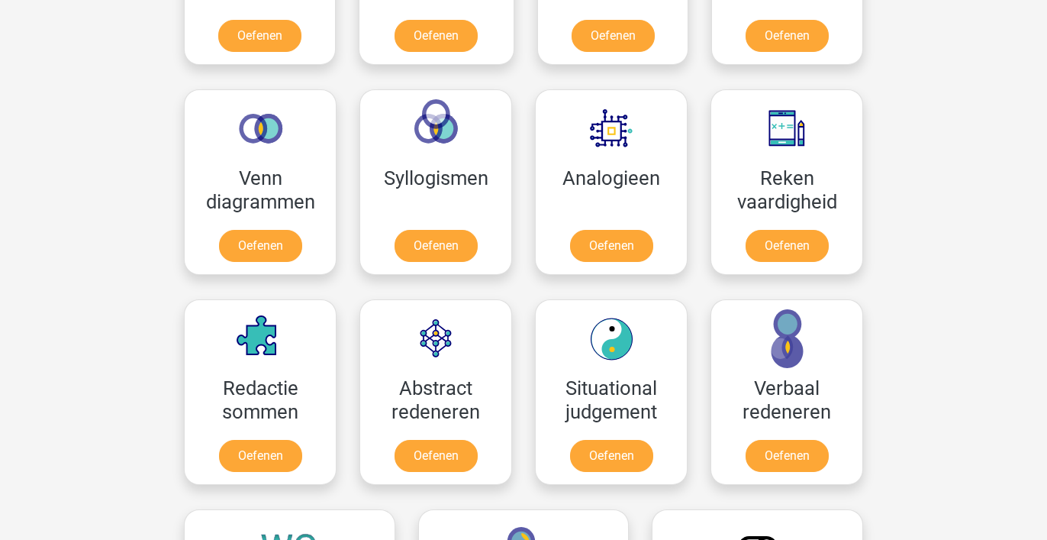
scroll to position [840, 0]
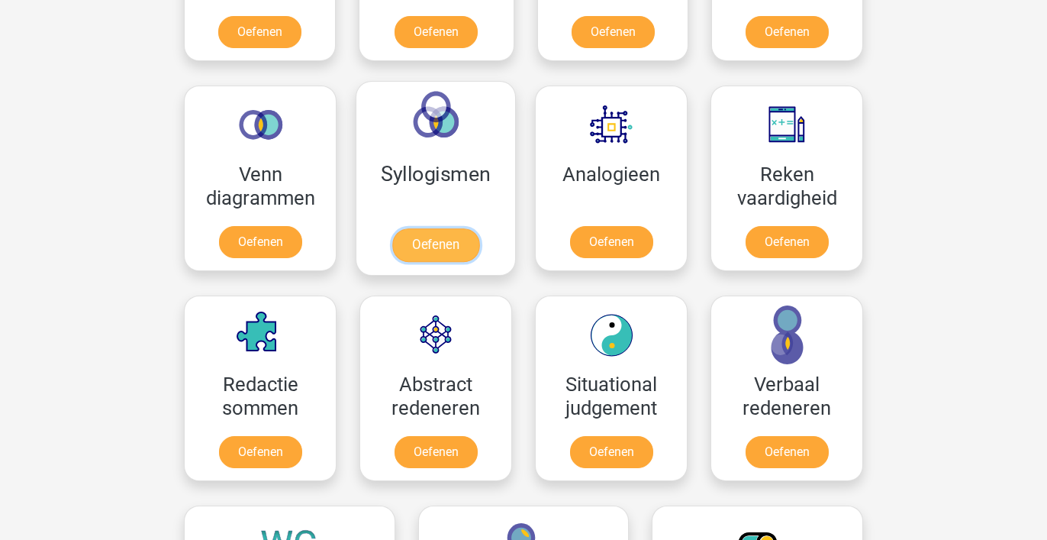
click at [424, 242] on link "Oefenen" at bounding box center [435, 245] width 87 height 34
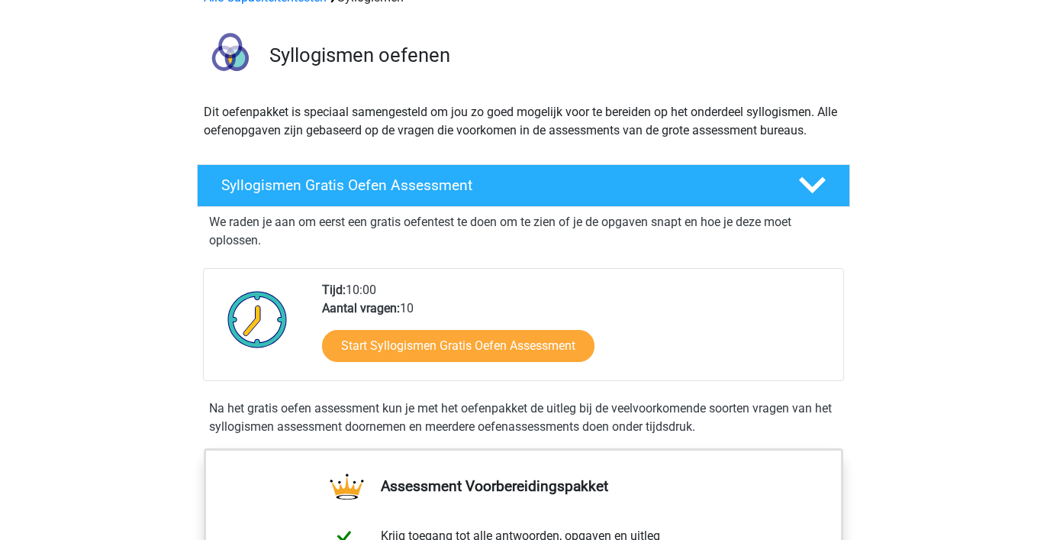
scroll to position [92, 0]
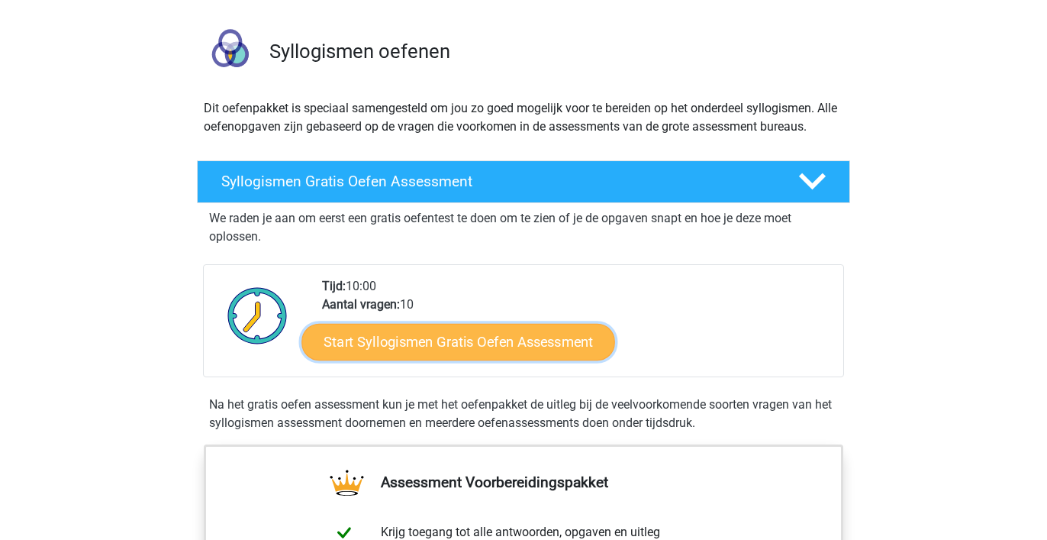
click at [386, 339] on link "Start Syllogismen Gratis Oefen Assessment" at bounding box center [459, 341] width 314 height 37
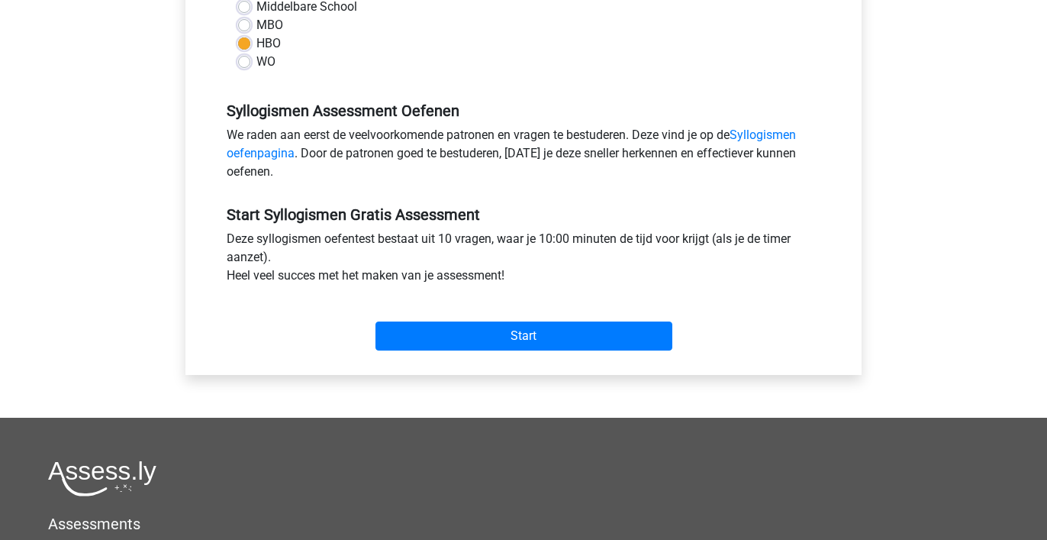
scroll to position [389, 0]
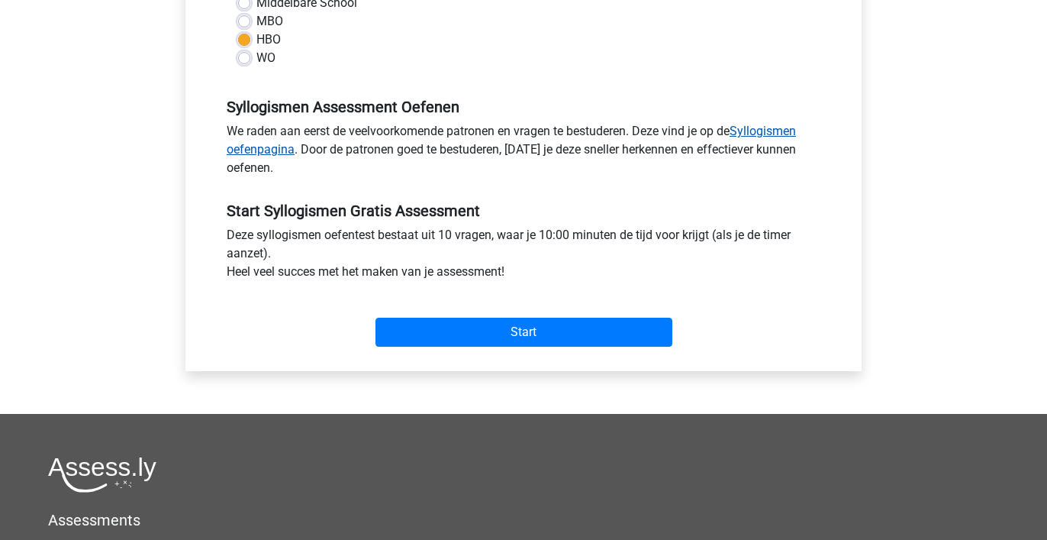
click at [782, 131] on link "Syllogismen oefenpagina" at bounding box center [511, 140] width 569 height 33
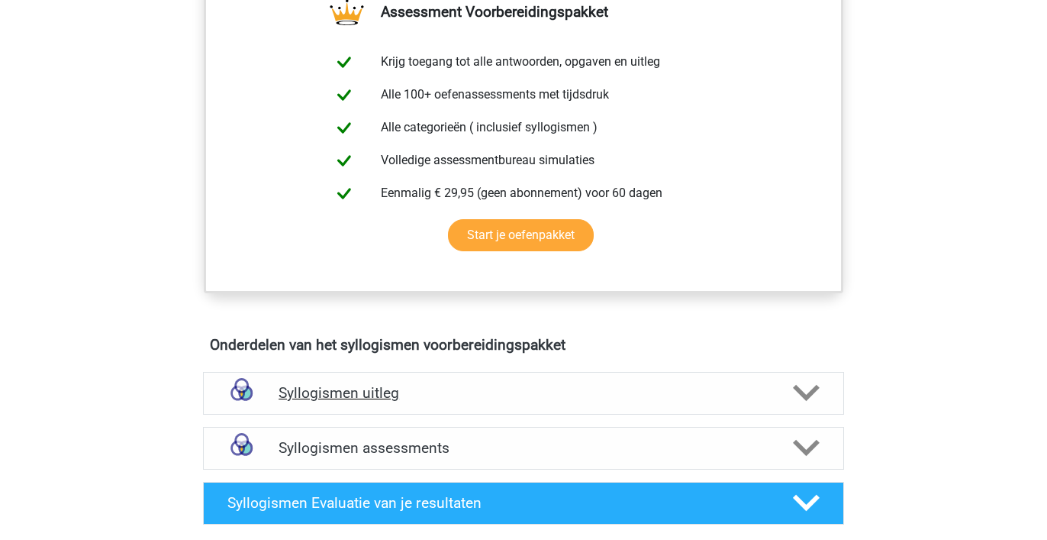
scroll to position [201, 0]
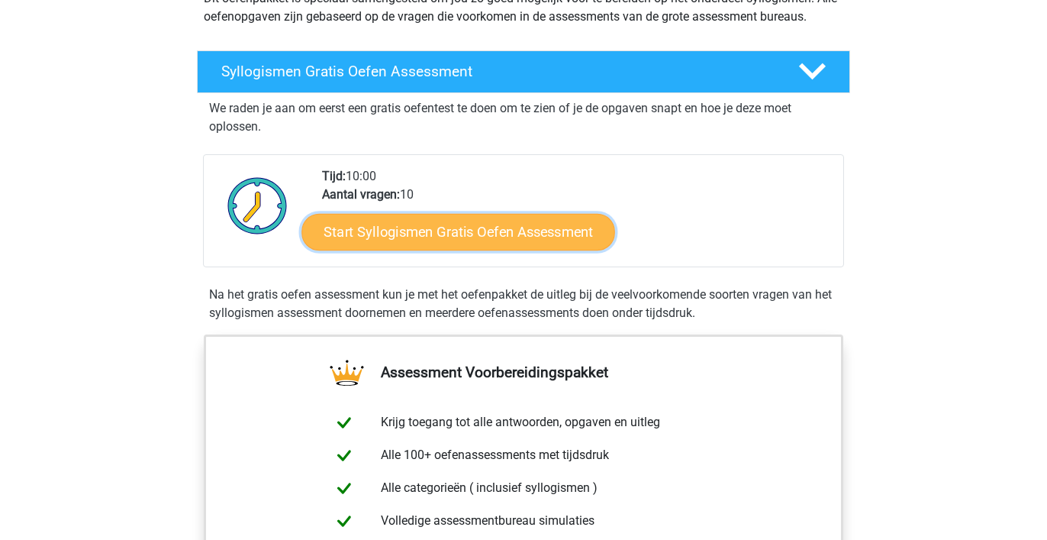
click at [390, 231] on link "Start Syllogismen Gratis Oefen Assessment" at bounding box center [459, 231] width 314 height 37
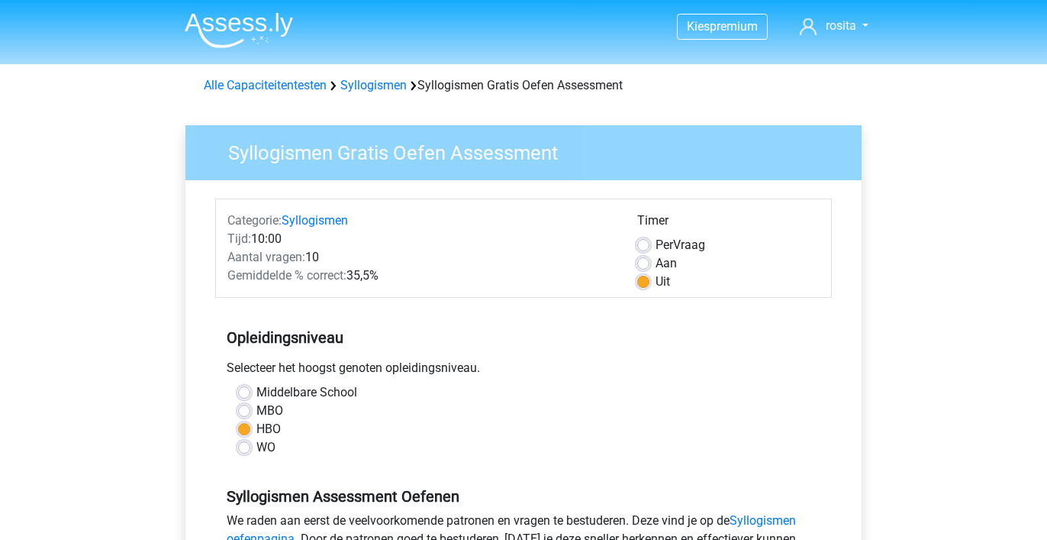
click at [656, 262] on label "Aan" at bounding box center [666, 263] width 21 height 18
click at [646, 262] on input "Aan" at bounding box center [643, 261] width 12 height 15
radio input "true"
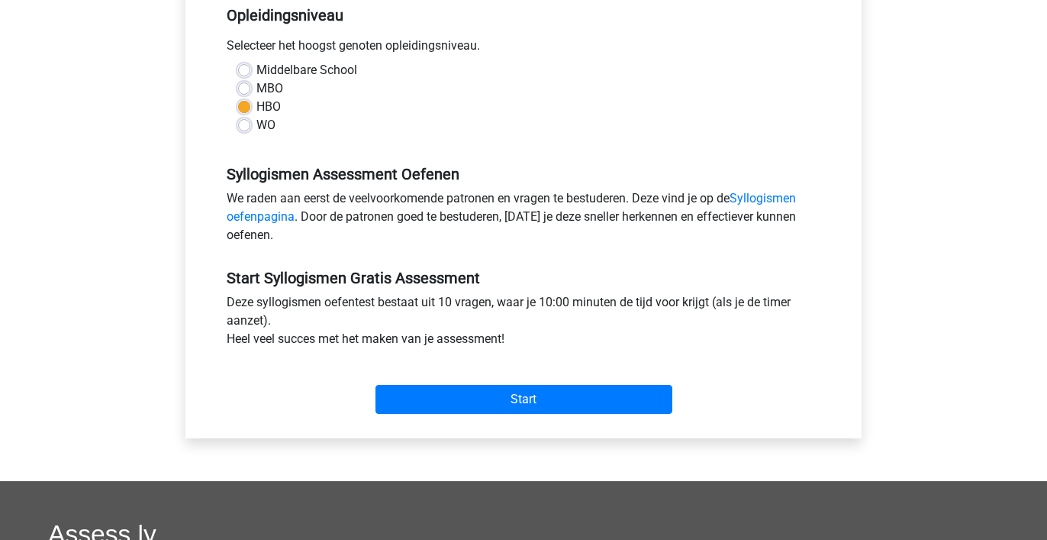
scroll to position [405, 0]
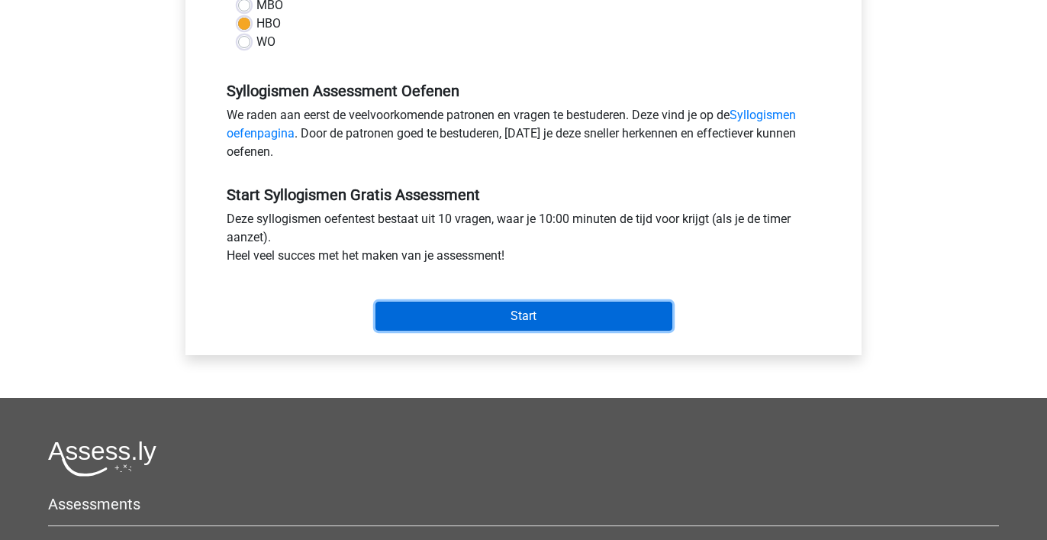
click at [590, 311] on input "Start" at bounding box center [523, 315] width 297 height 29
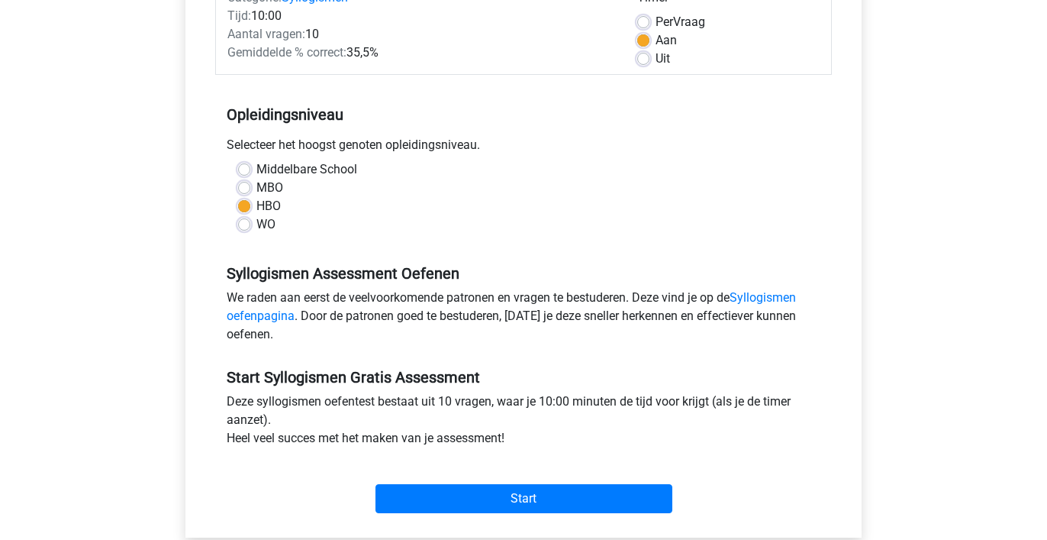
scroll to position [216, 0]
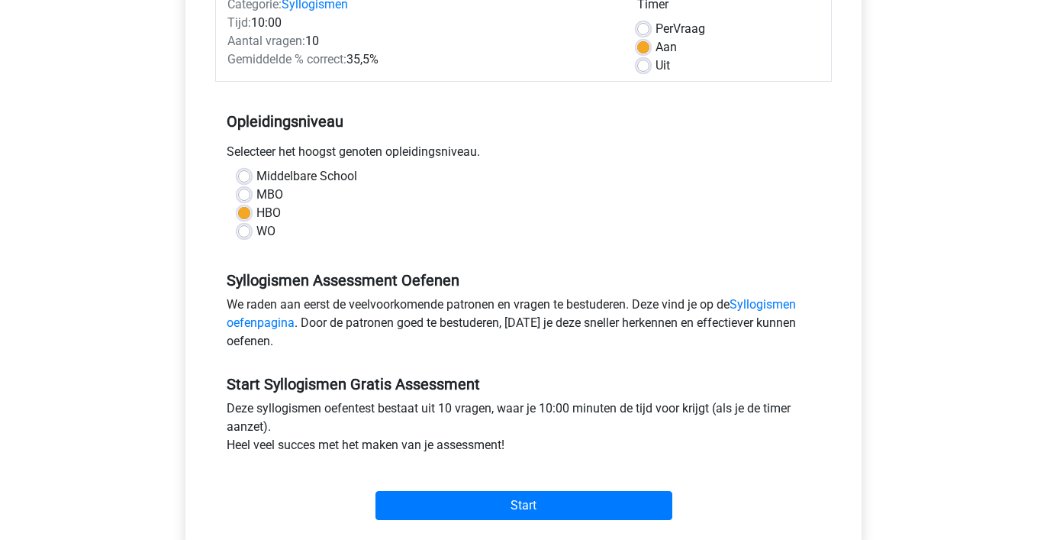
click at [656, 67] on label "Uit" at bounding box center [663, 65] width 14 height 18
click at [648, 67] on input "Uit" at bounding box center [643, 63] width 12 height 15
radio input "true"
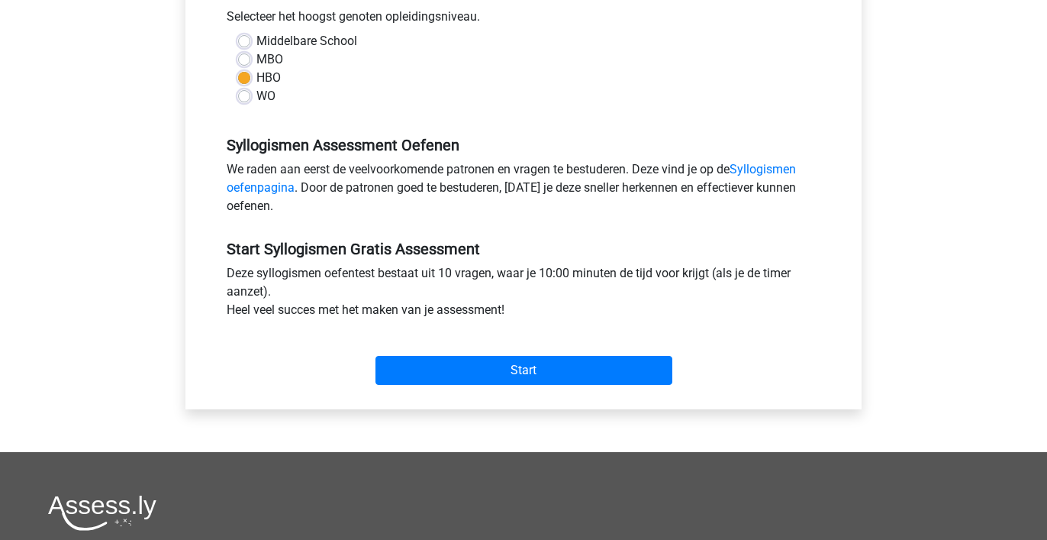
scroll to position [381, 0]
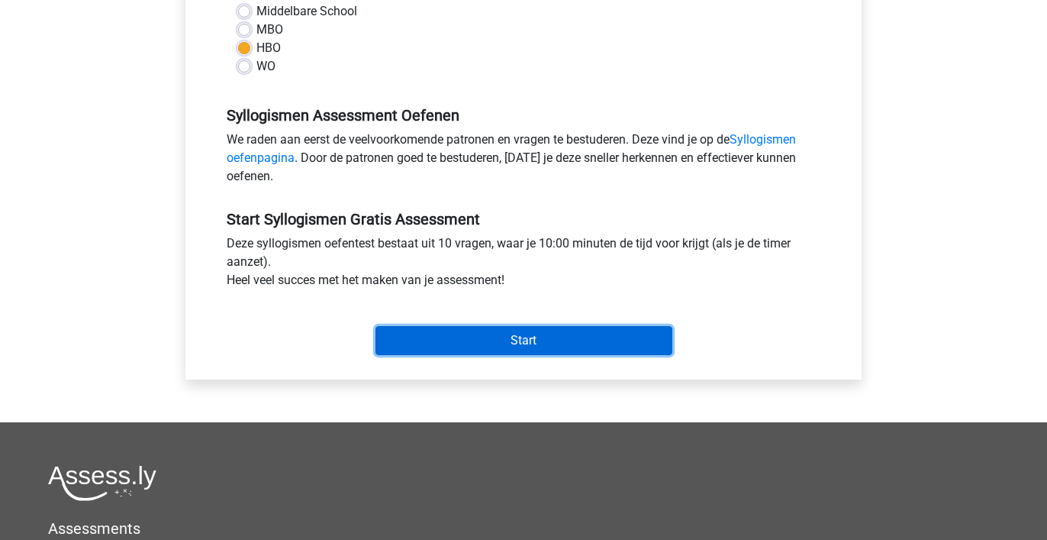
click at [533, 343] on input "Start" at bounding box center [523, 340] width 297 height 29
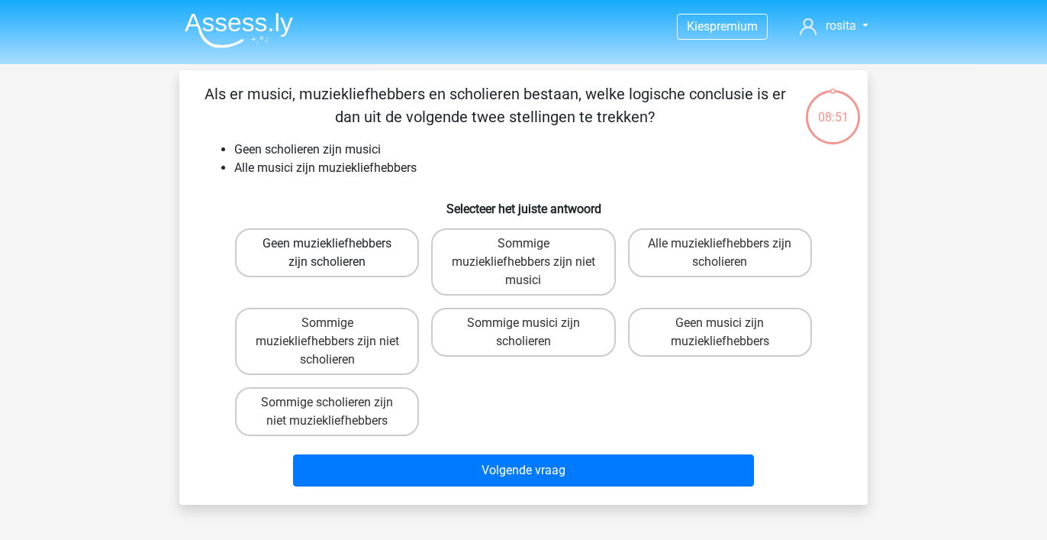
click at [361, 253] on label "Geen muziekliefhebbers zijn scholieren" at bounding box center [327, 252] width 184 height 49
click at [337, 253] on input "Geen muziekliefhebbers zijn scholieren" at bounding box center [332, 248] width 10 height 10
radio input "true"
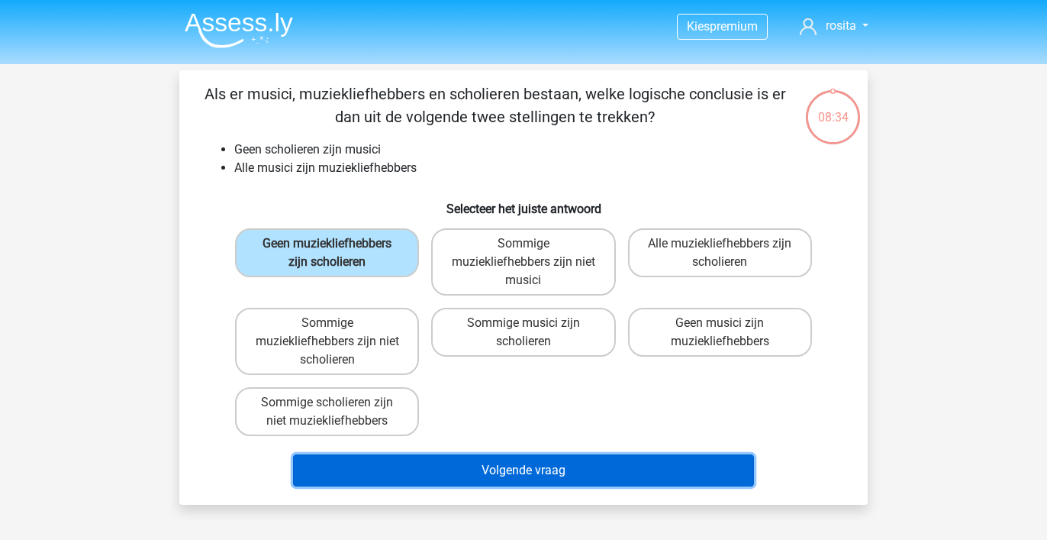
click at [458, 468] on button "Volgende vraag" at bounding box center [524, 470] width 462 height 32
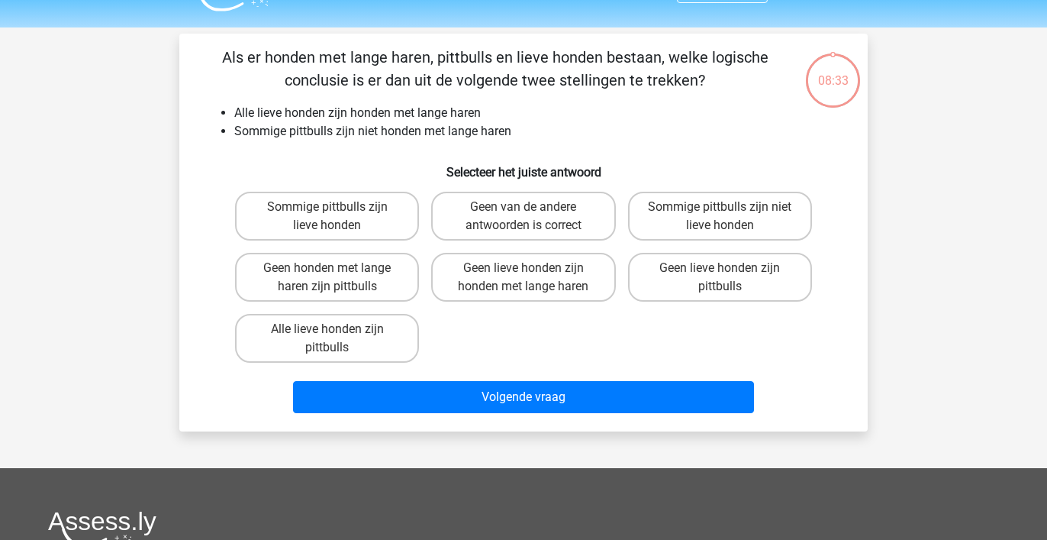
scroll to position [70, 0]
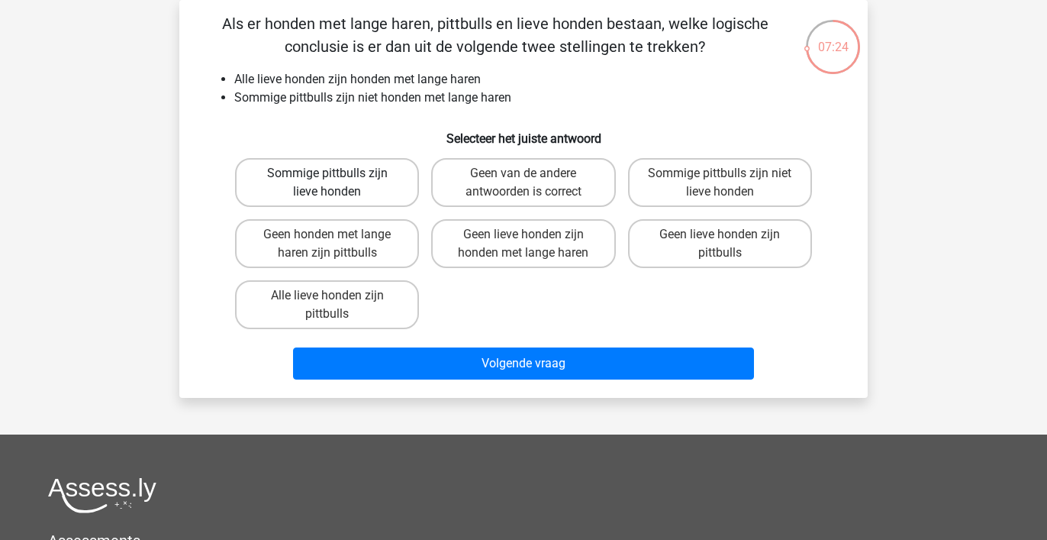
click at [352, 185] on label "Sommige pittbulls zijn lieve honden" at bounding box center [327, 182] width 184 height 49
click at [337, 183] on input "Sommige pittbulls zijn lieve honden" at bounding box center [332, 178] width 10 height 10
radio input "true"
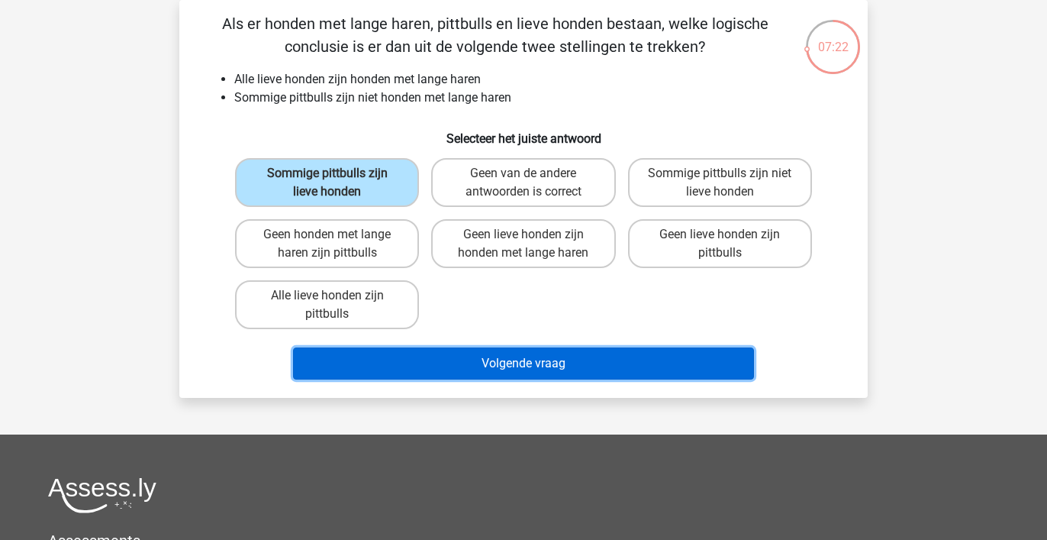
click at [519, 362] on button "Volgende vraag" at bounding box center [524, 363] width 462 height 32
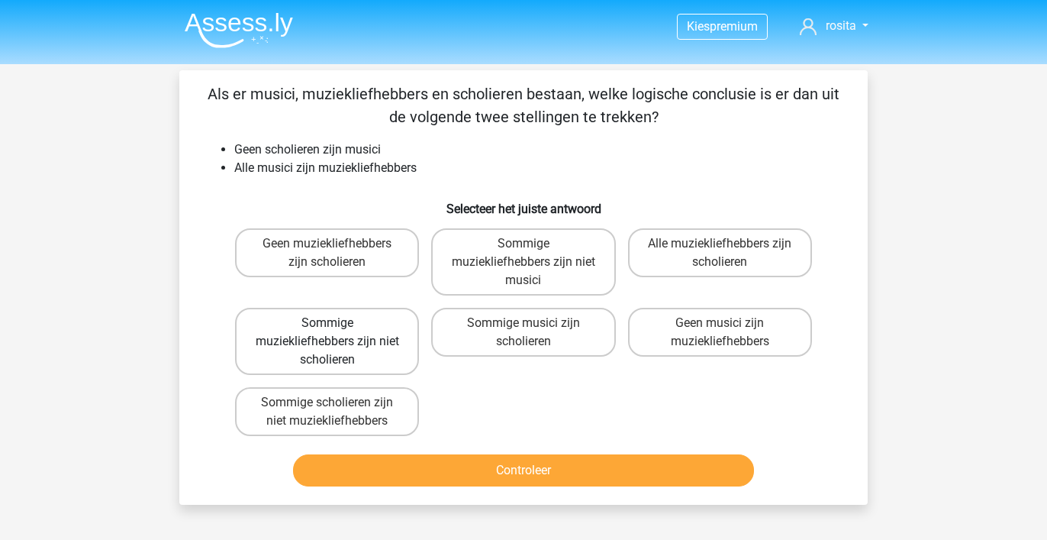
click at [349, 346] on label "Sommige muziekliefhebbers zijn niet scholieren" at bounding box center [327, 341] width 184 height 67
click at [337, 333] on input "Sommige muziekliefhebbers zijn niet scholieren" at bounding box center [332, 328] width 10 height 10
radio input "true"
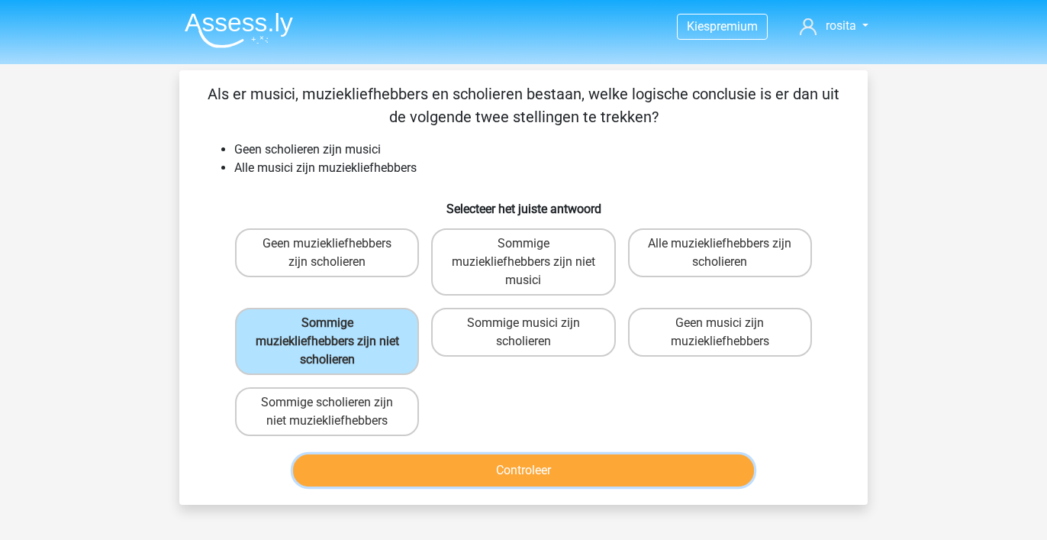
click at [544, 468] on button "Controleer" at bounding box center [524, 470] width 462 height 32
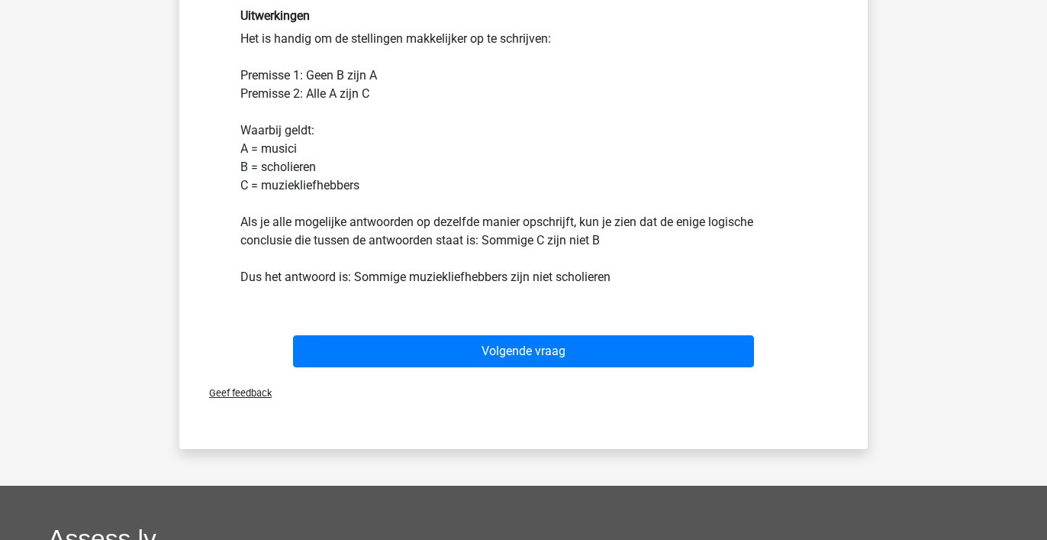
scroll to position [493, 0]
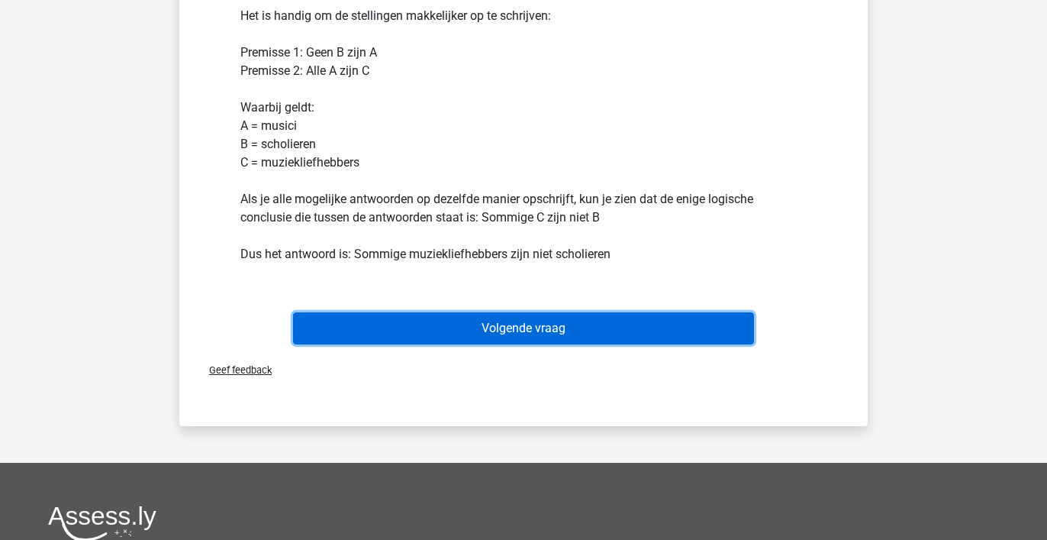
click at [559, 330] on button "Volgende vraag" at bounding box center [524, 328] width 462 height 32
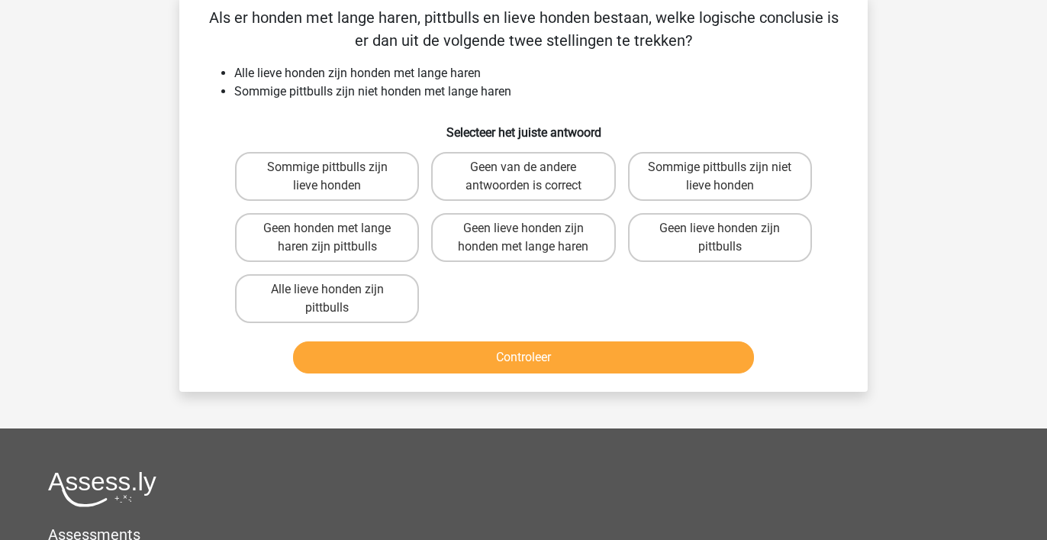
scroll to position [70, 0]
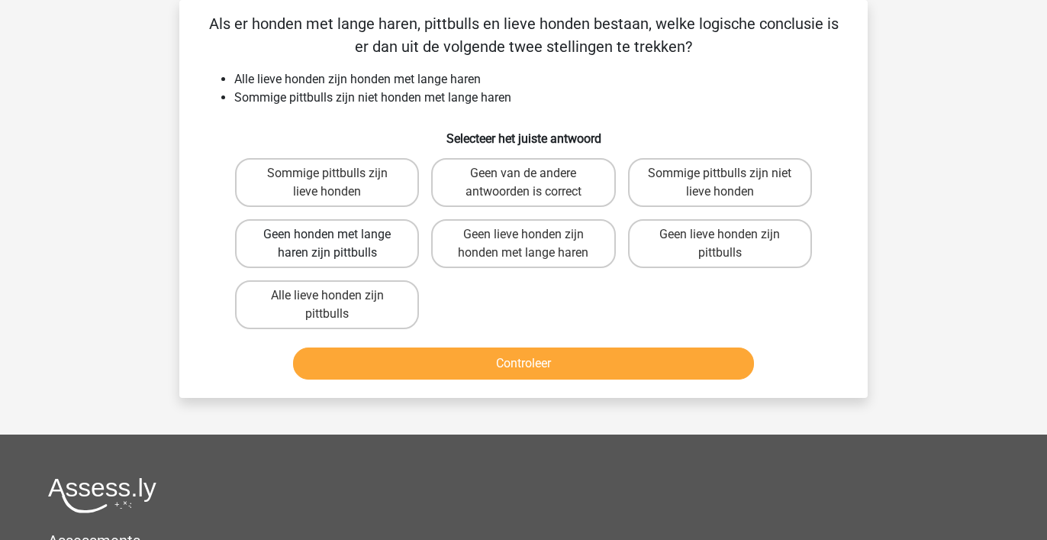
click at [388, 245] on label "Geen honden met lange haren zijn pittbulls" at bounding box center [327, 243] width 184 height 49
click at [337, 244] on input "Geen honden met lange haren zijn pittbulls" at bounding box center [332, 239] width 10 height 10
radio input "true"
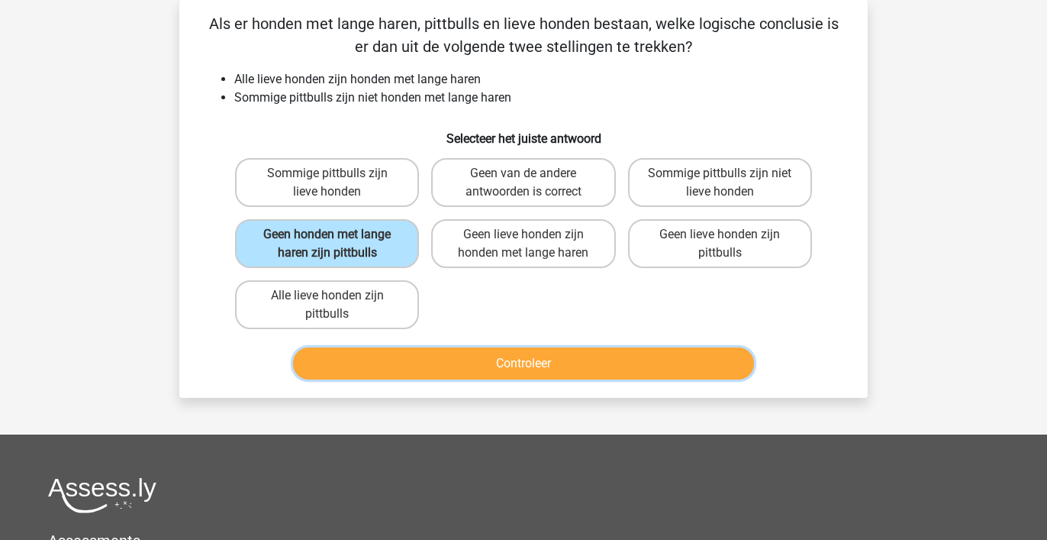
click at [536, 363] on button "Controleer" at bounding box center [524, 363] width 462 height 32
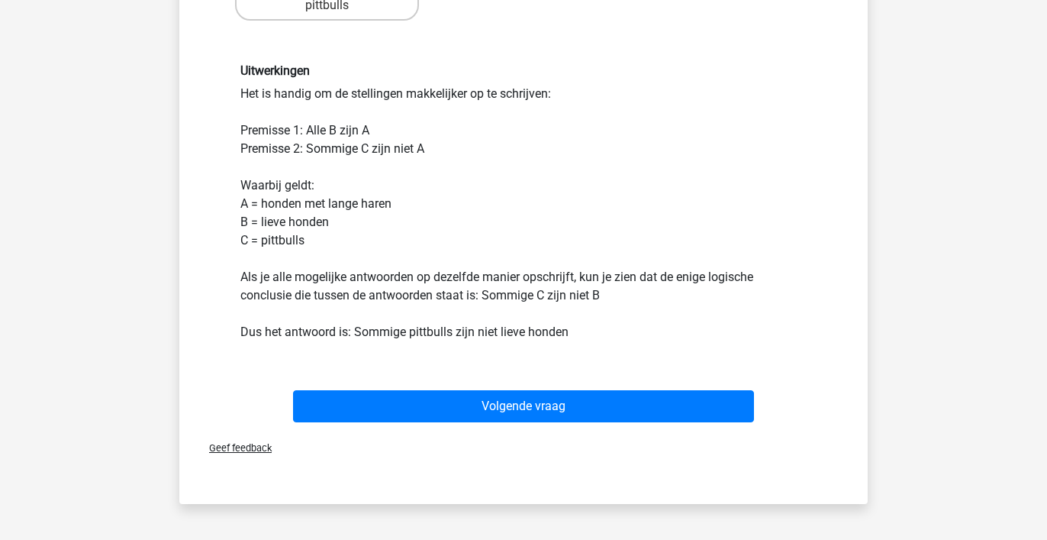
scroll to position [417, 0]
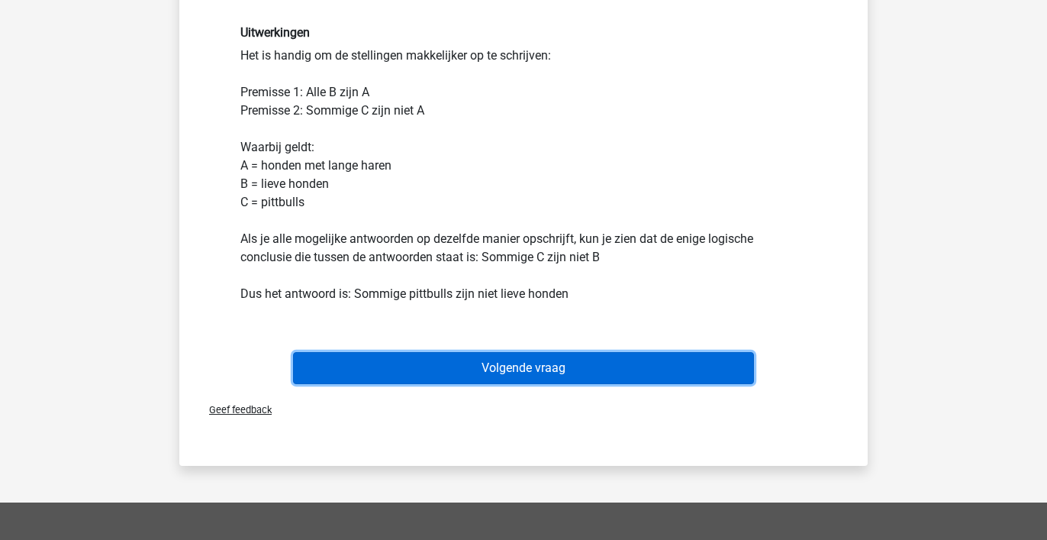
click at [530, 369] on button "Volgende vraag" at bounding box center [524, 368] width 462 height 32
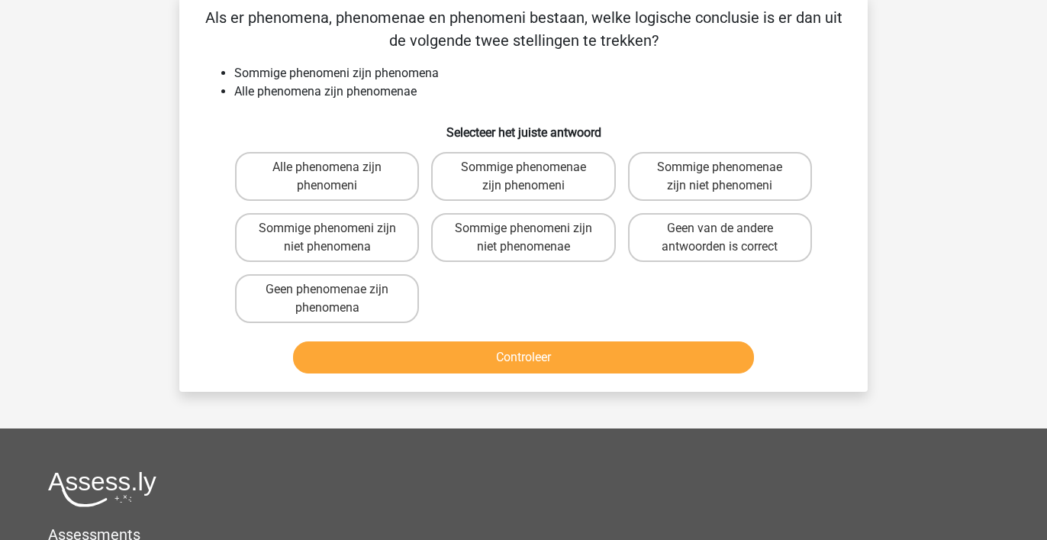
scroll to position [70, 0]
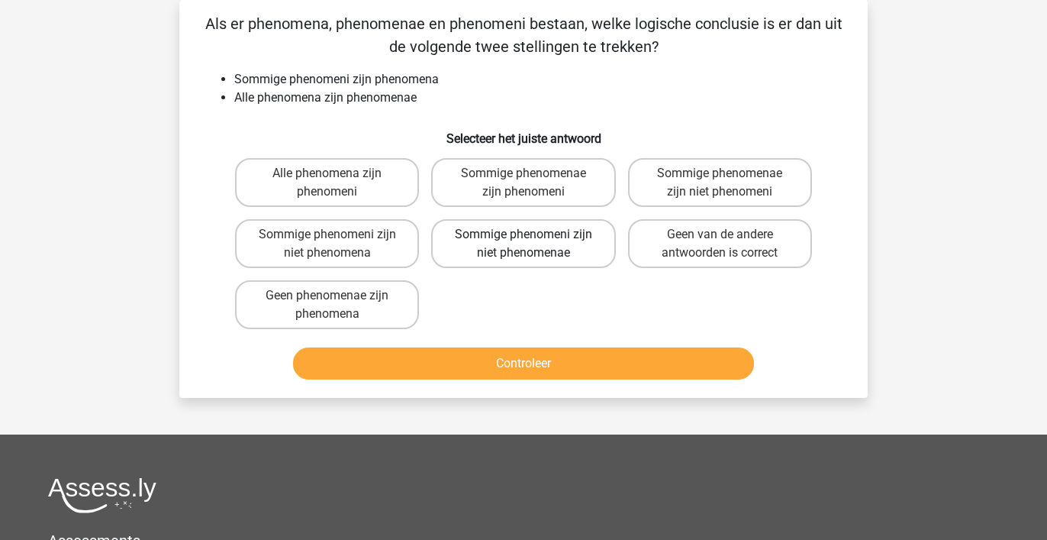
click at [524, 250] on label "Sommige phenomeni zijn niet phenomenae" at bounding box center [523, 243] width 184 height 49
click at [524, 244] on input "Sommige phenomeni zijn niet phenomenae" at bounding box center [528, 239] width 10 height 10
radio input "true"
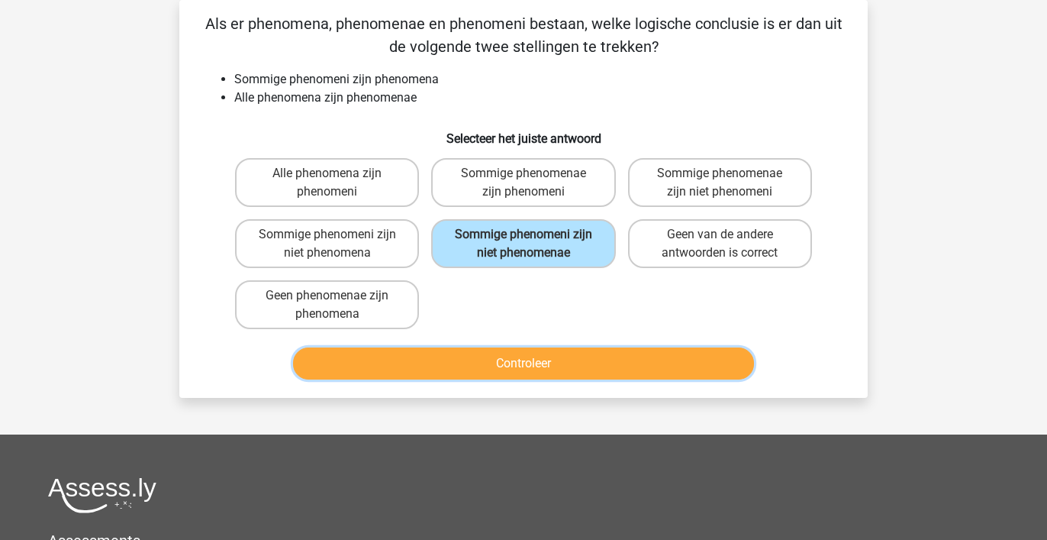
click at [538, 363] on button "Controleer" at bounding box center [524, 363] width 462 height 32
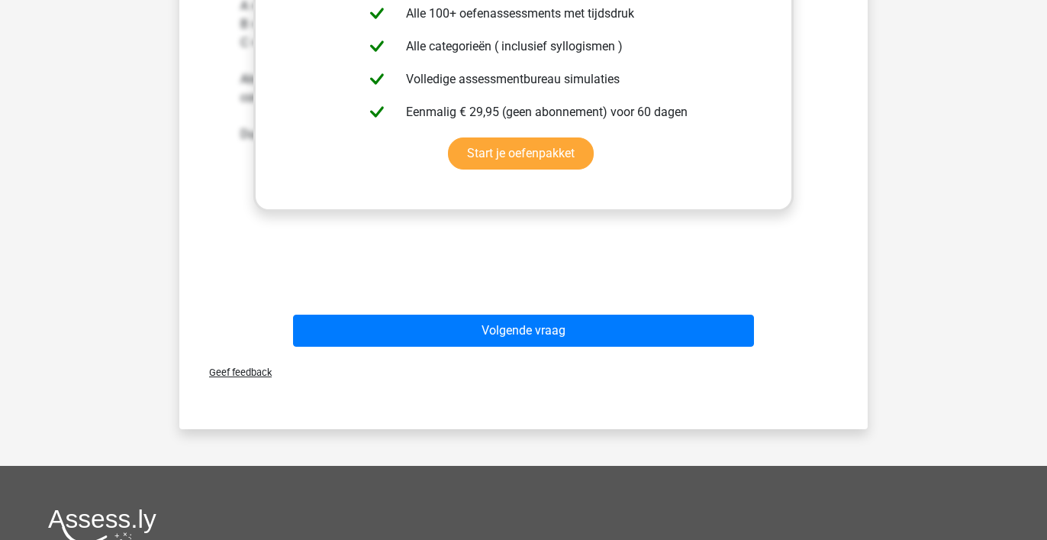
scroll to position [609, 0]
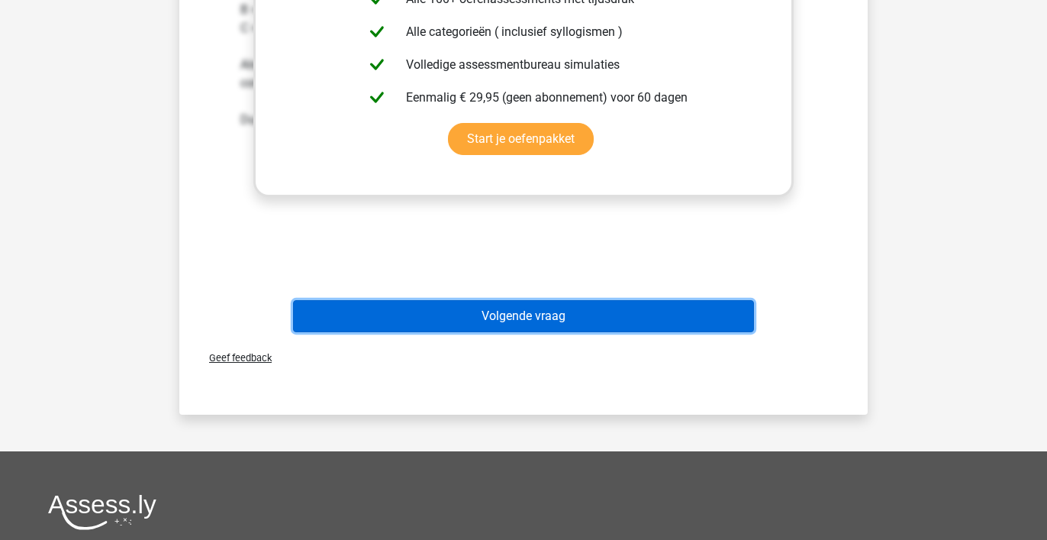
click at [552, 319] on button "Volgende vraag" at bounding box center [524, 316] width 462 height 32
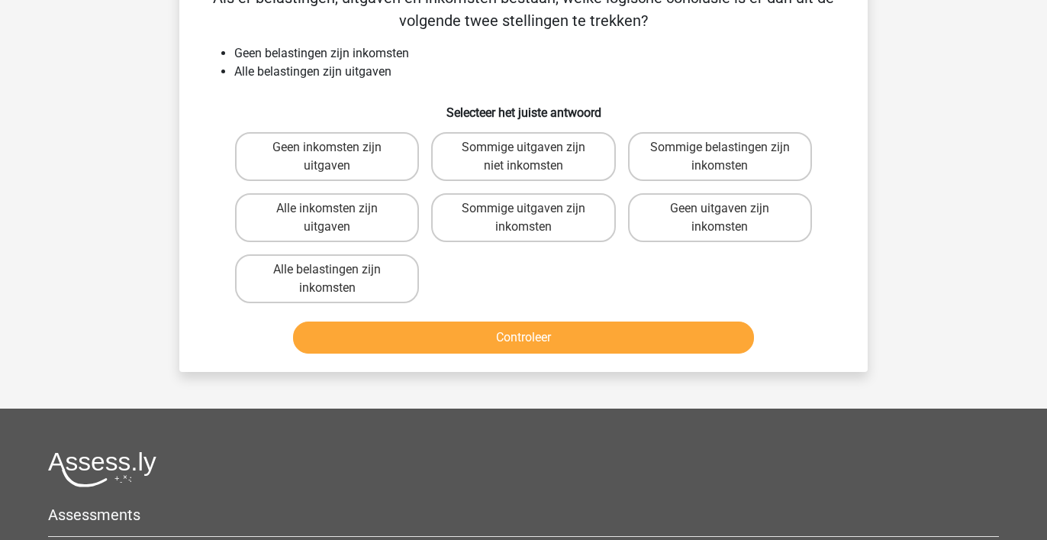
scroll to position [95, 0]
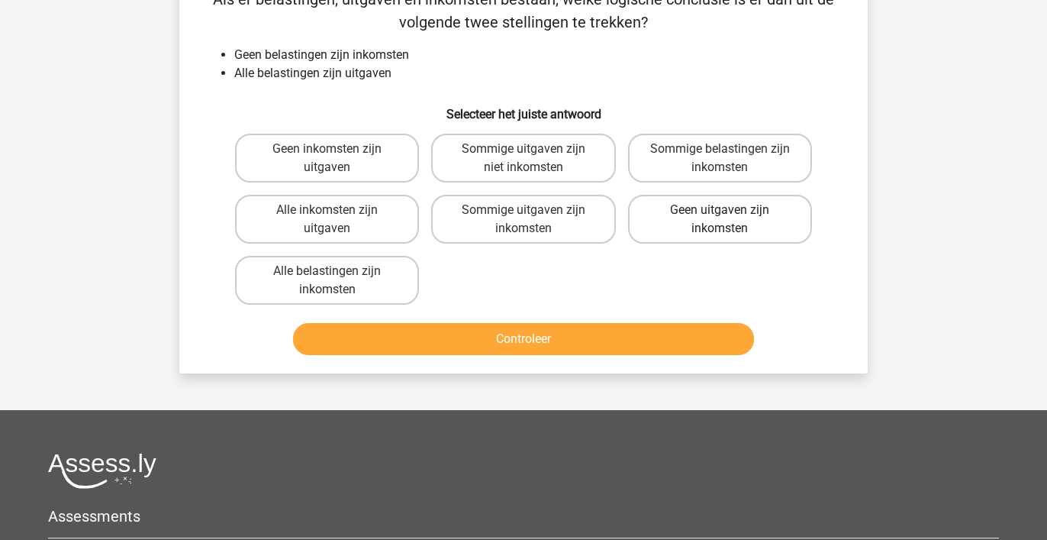
click at [699, 217] on label "Geen uitgaven zijn inkomsten" at bounding box center [720, 219] width 184 height 49
click at [720, 217] on input "Geen uitgaven zijn inkomsten" at bounding box center [725, 215] width 10 height 10
radio input "true"
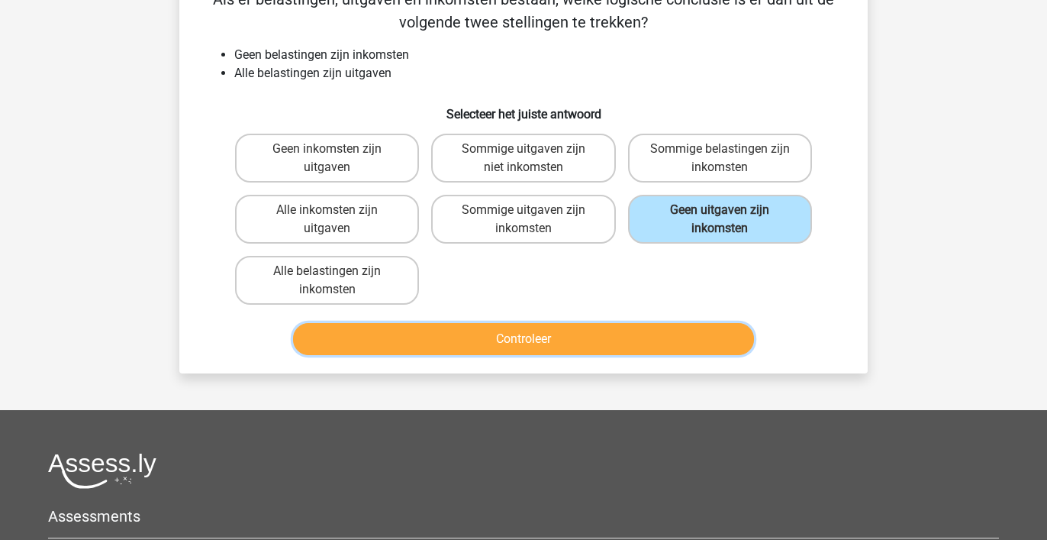
click at [672, 330] on button "Controleer" at bounding box center [524, 339] width 462 height 32
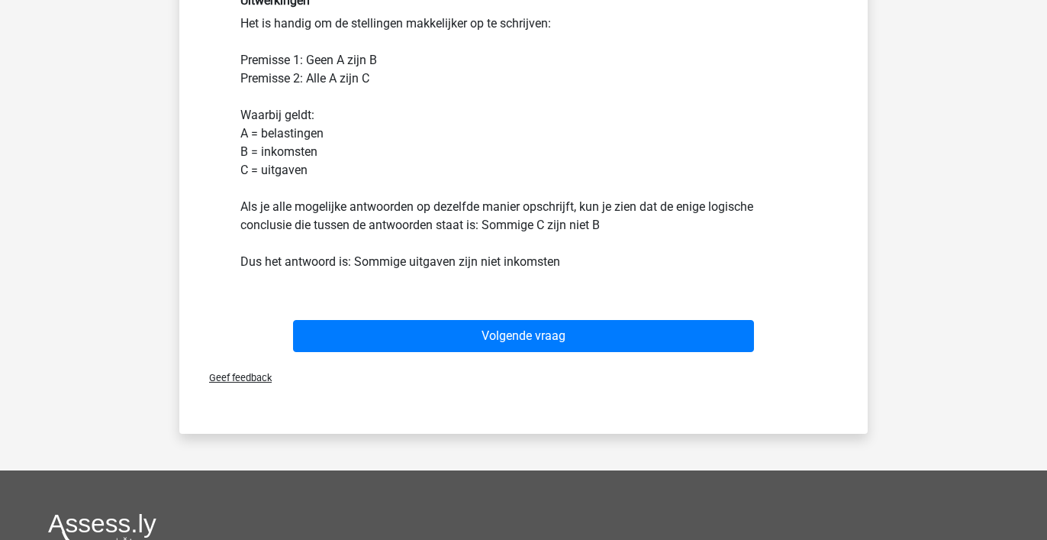
scroll to position [619, 0]
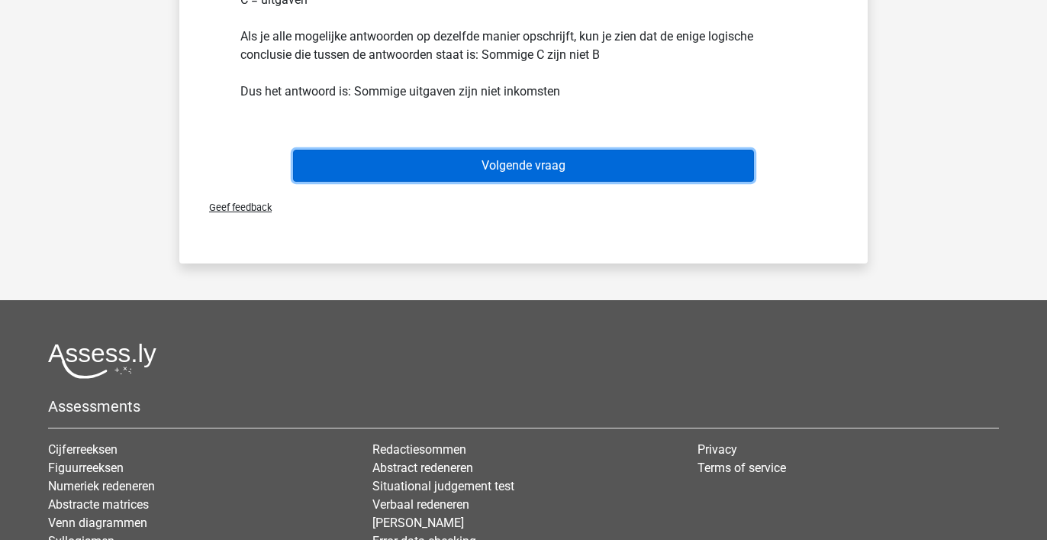
click at [488, 163] on button "Volgende vraag" at bounding box center [524, 166] width 462 height 32
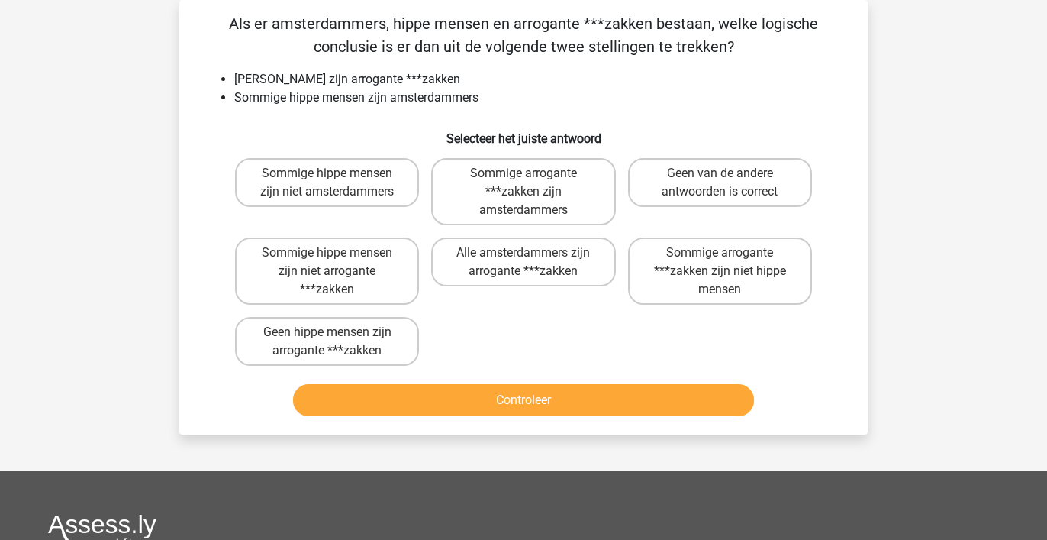
scroll to position [0, 0]
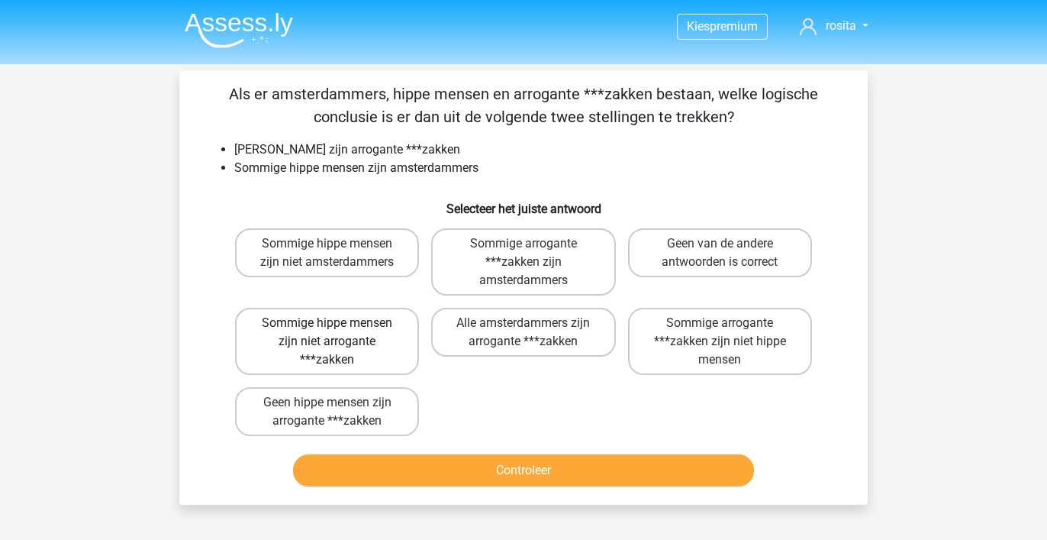
click at [352, 343] on label "Sommige hippe mensen zijn niet arrogante ***zakken" at bounding box center [327, 341] width 184 height 67
click at [337, 333] on input "Sommige hippe mensen zijn niet arrogante ***zakken" at bounding box center [332, 328] width 10 height 10
radio input "true"
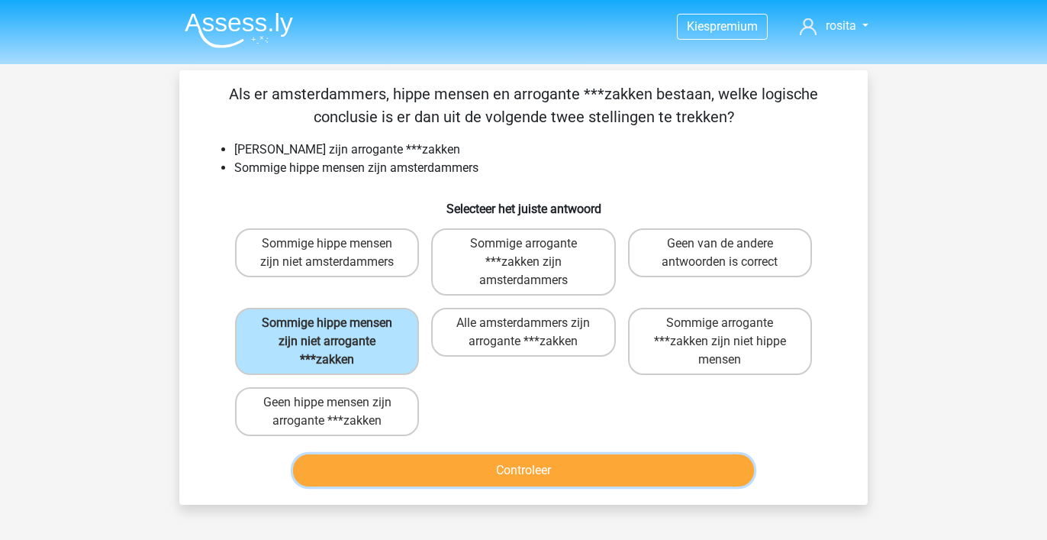
click at [523, 470] on button "Controleer" at bounding box center [524, 470] width 462 height 32
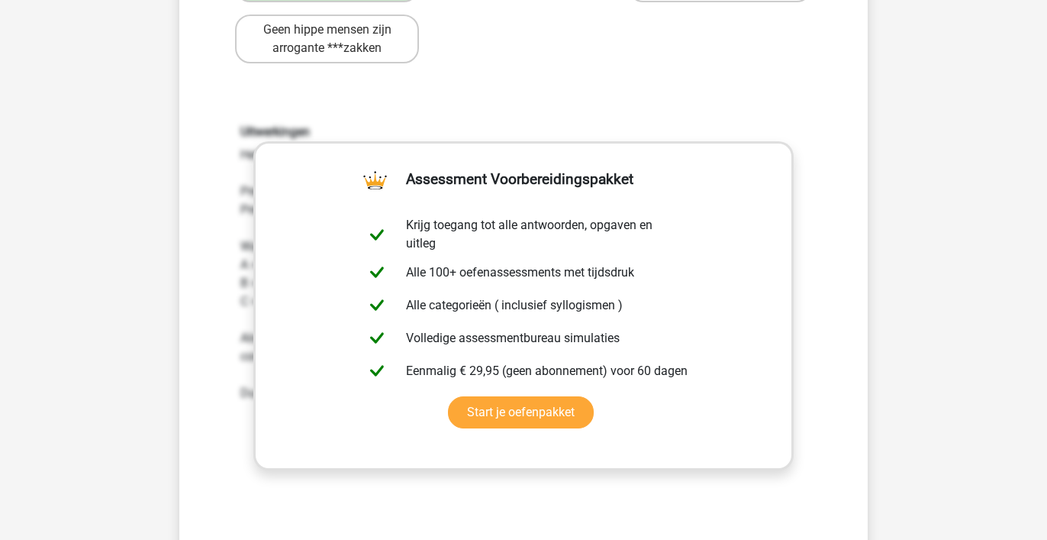
scroll to position [549, 0]
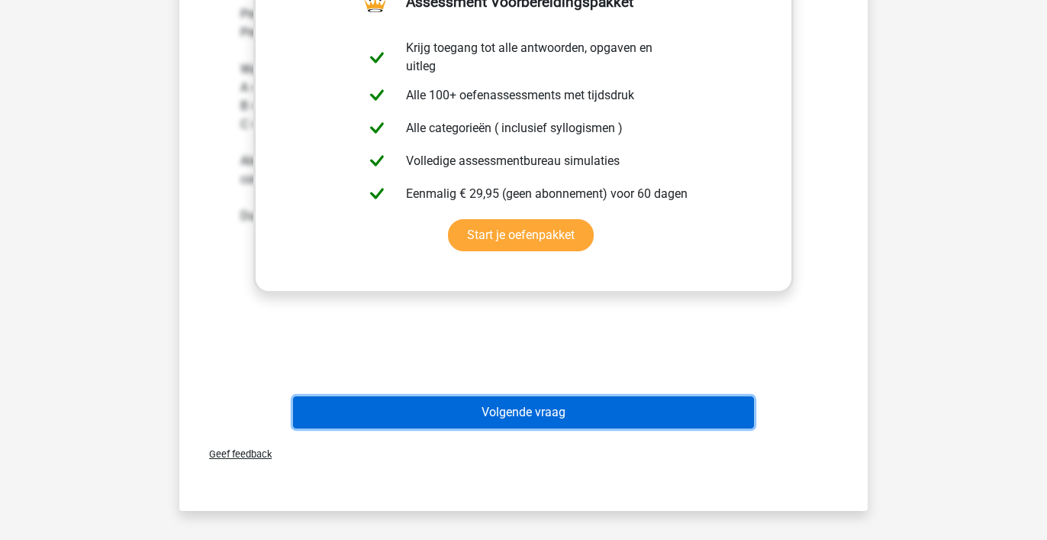
click at [543, 410] on button "Volgende vraag" at bounding box center [524, 412] width 462 height 32
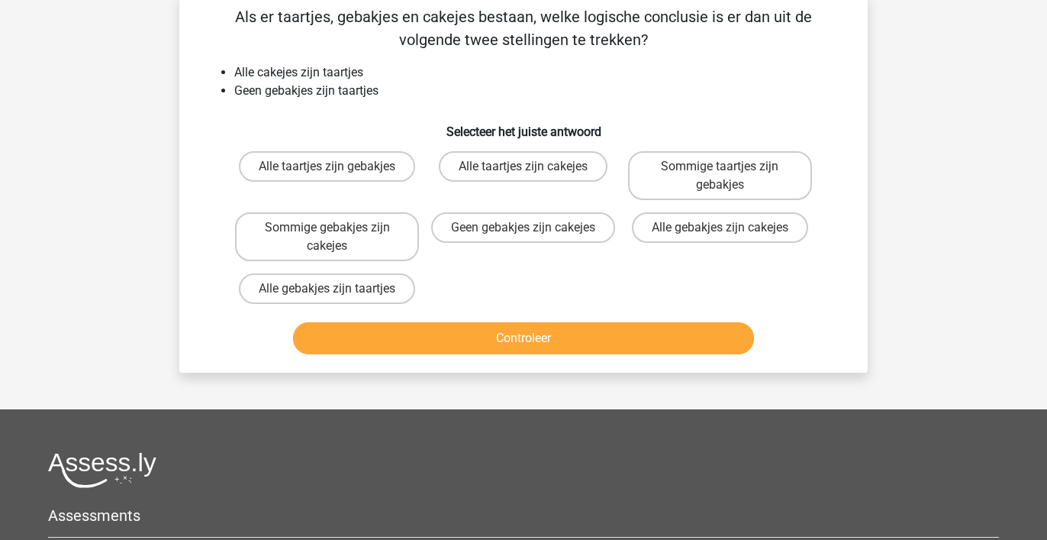
scroll to position [70, 0]
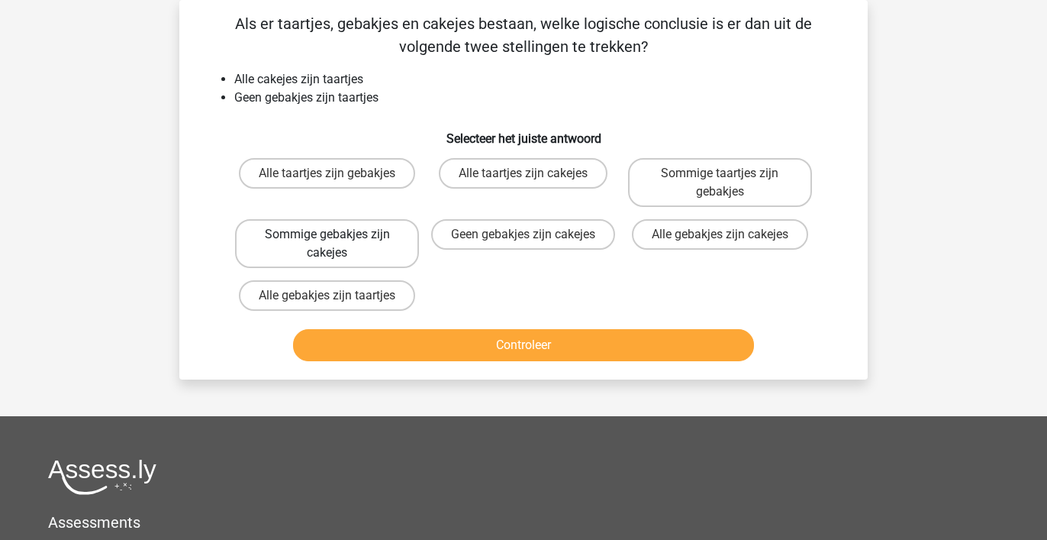
click at [353, 247] on label "Sommige gebakjes zijn cakejes" at bounding box center [327, 243] width 184 height 49
click at [337, 244] on input "Sommige gebakjes zijn cakejes" at bounding box center [332, 239] width 10 height 10
radio input "true"
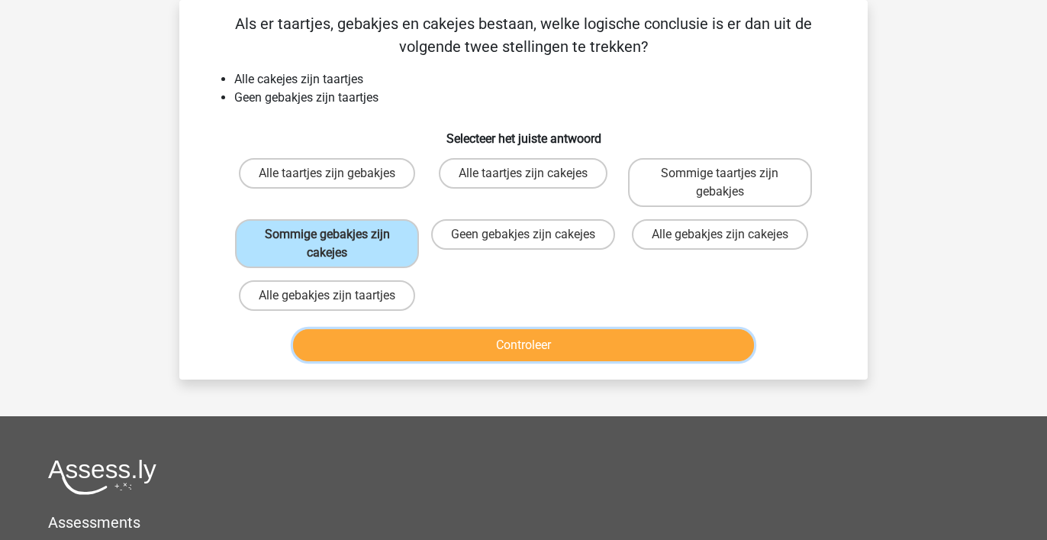
click at [470, 349] on button "Controleer" at bounding box center [524, 345] width 462 height 32
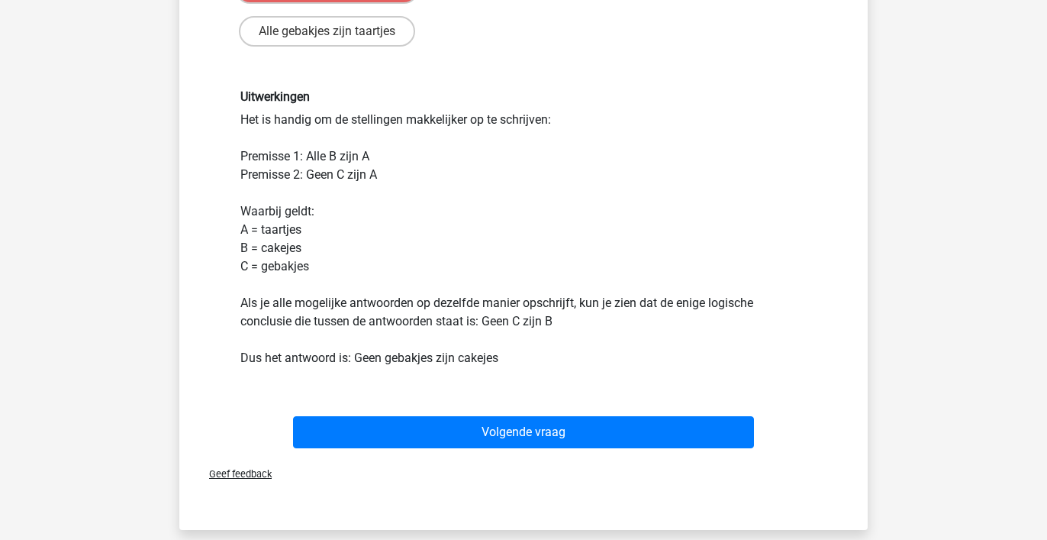
scroll to position [396, 0]
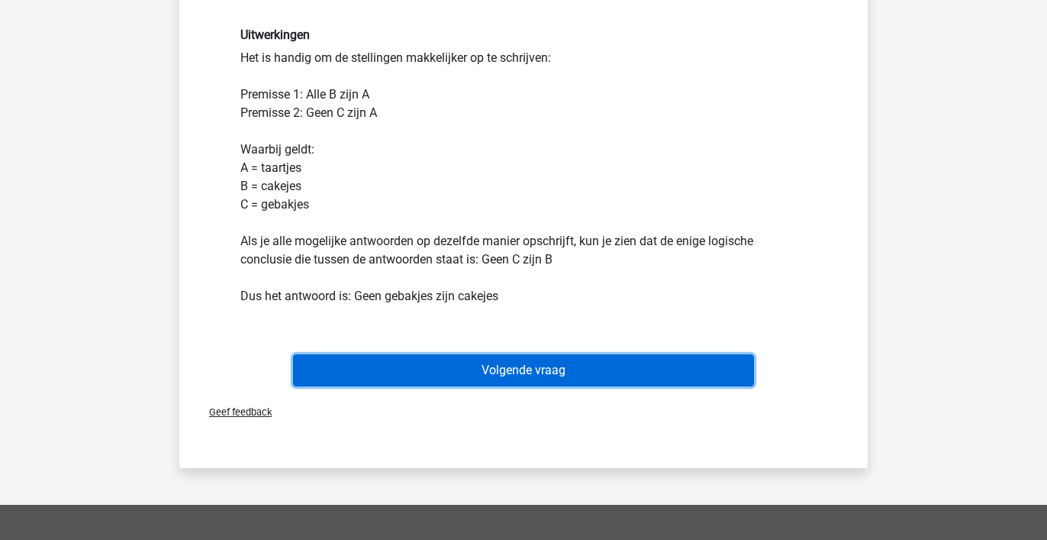
click at [472, 361] on button "Volgende vraag" at bounding box center [524, 370] width 462 height 32
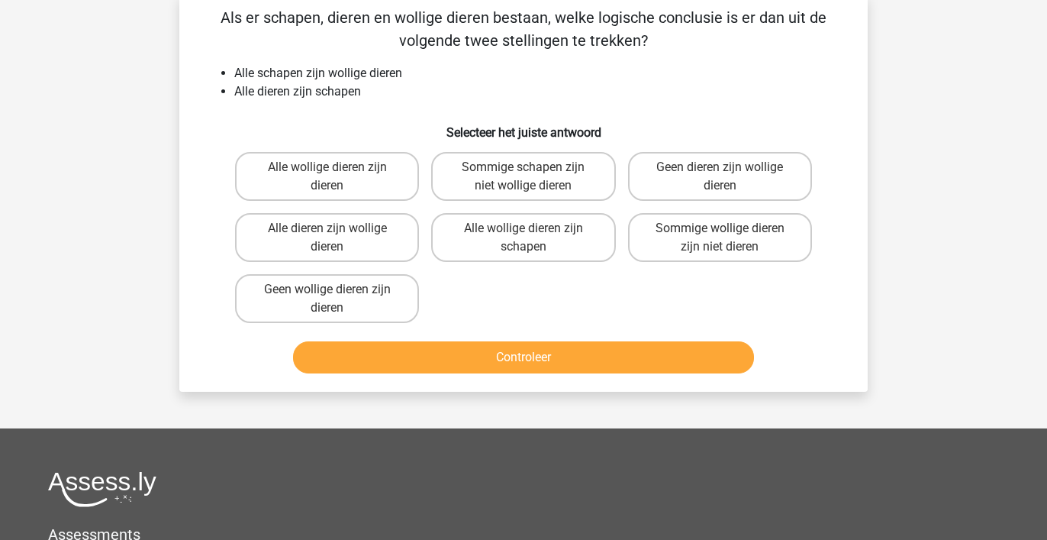
scroll to position [70, 0]
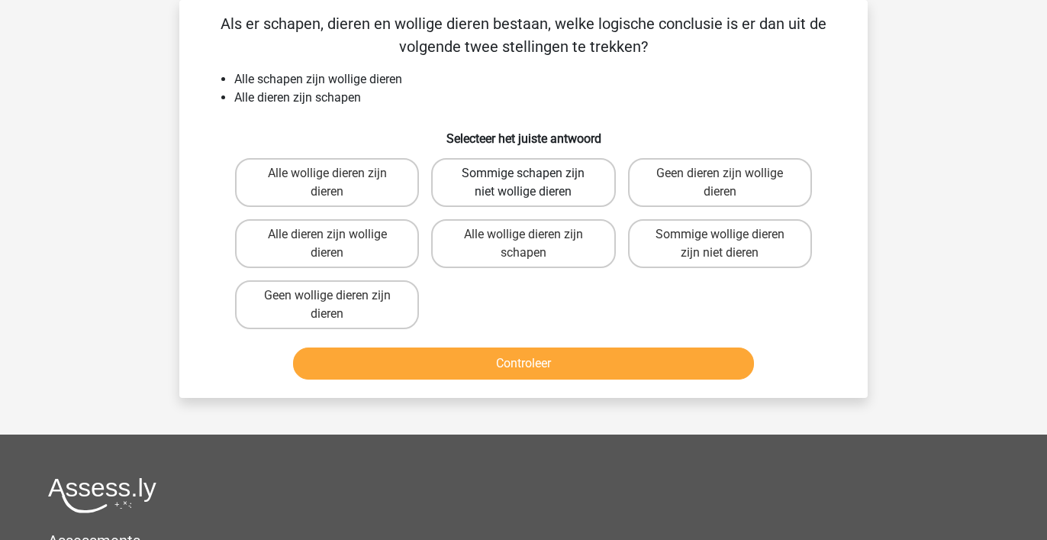
click at [488, 189] on label "Sommige schapen zijn niet wollige dieren" at bounding box center [523, 182] width 184 height 49
click at [523, 183] on input "Sommige schapen zijn niet wollige dieren" at bounding box center [528, 178] width 10 height 10
radio input "true"
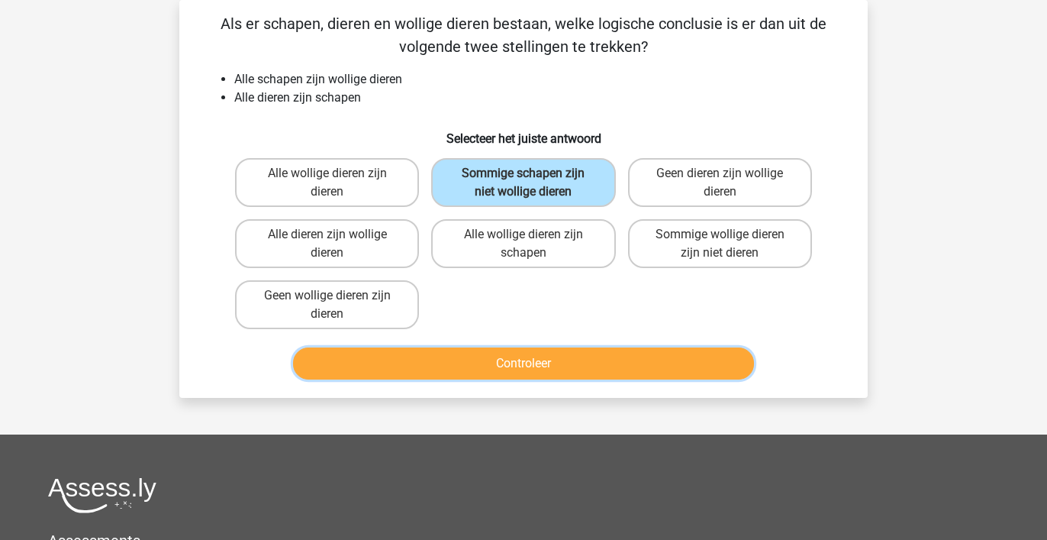
click at [624, 359] on button "Controleer" at bounding box center [524, 363] width 462 height 32
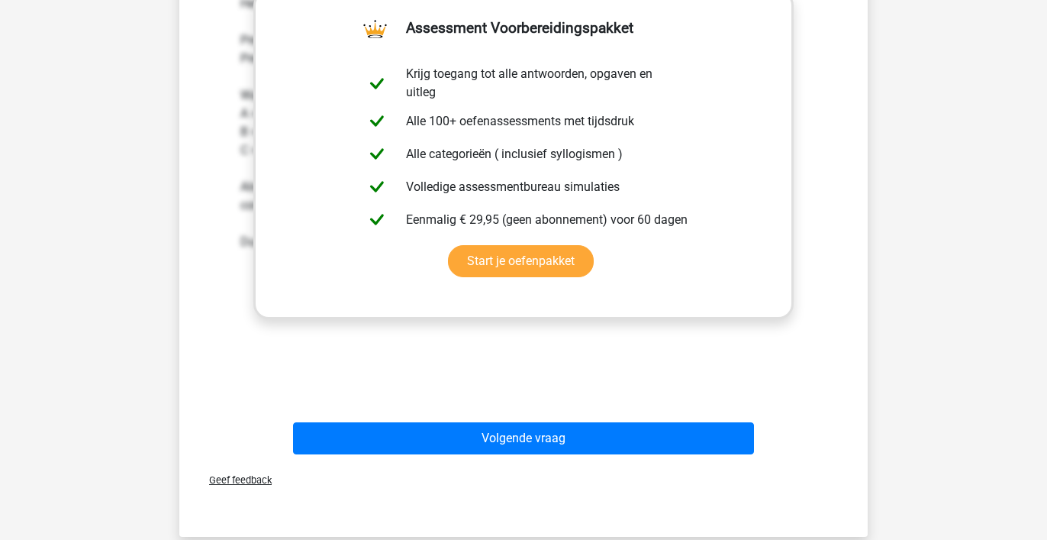
scroll to position [489, 0]
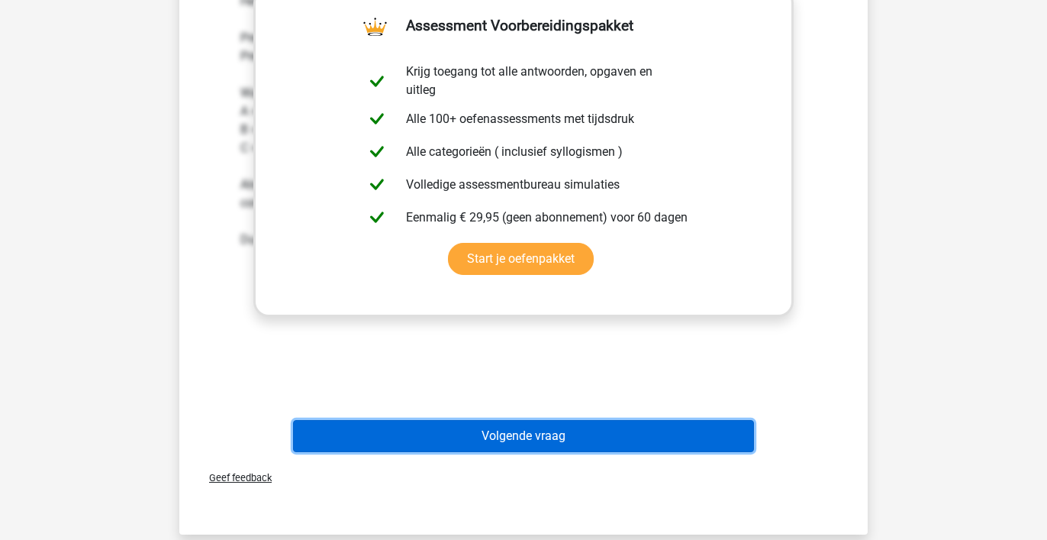
click at [597, 433] on button "Volgende vraag" at bounding box center [524, 436] width 462 height 32
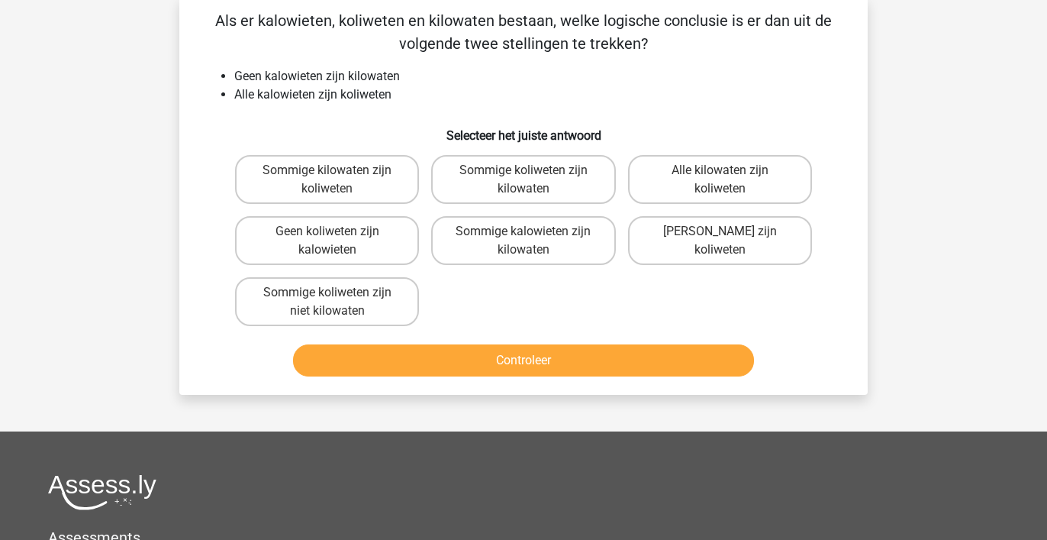
scroll to position [70, 0]
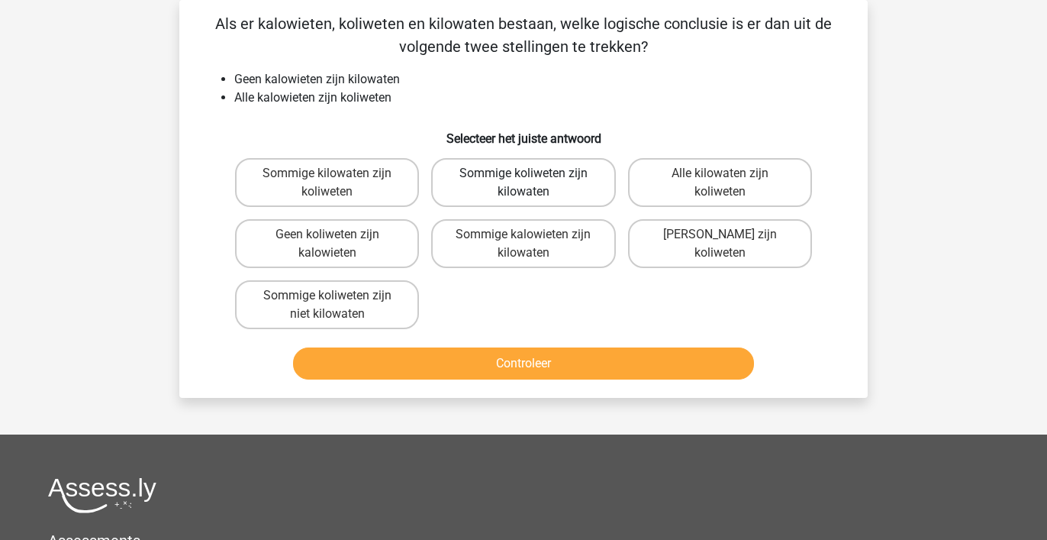
click at [568, 184] on label "Sommige koliweten zijn kilowaten" at bounding box center [523, 182] width 184 height 49
click at [533, 183] on input "Sommige koliweten zijn kilowaten" at bounding box center [528, 178] width 10 height 10
radio input "true"
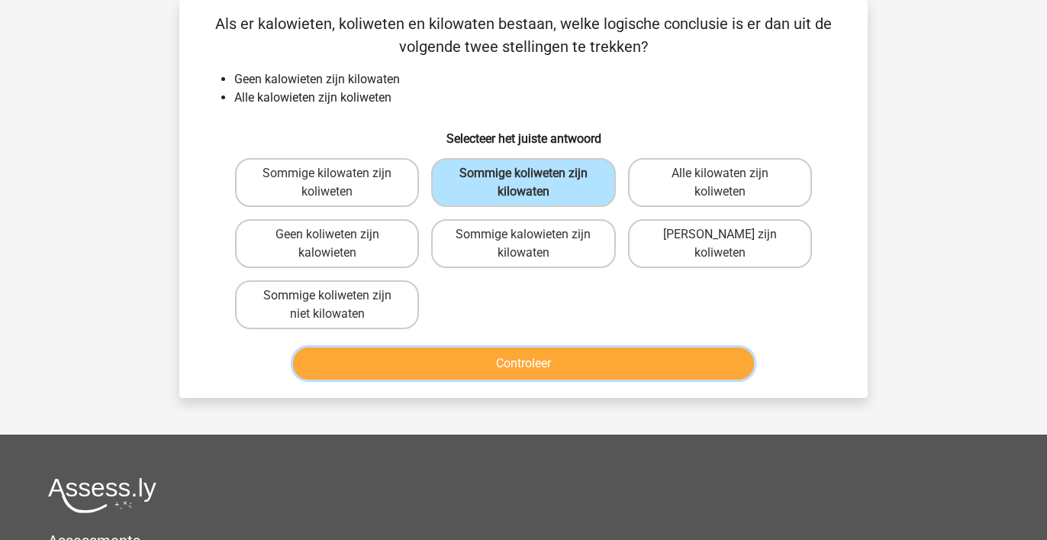
click at [547, 364] on button "Controleer" at bounding box center [524, 363] width 462 height 32
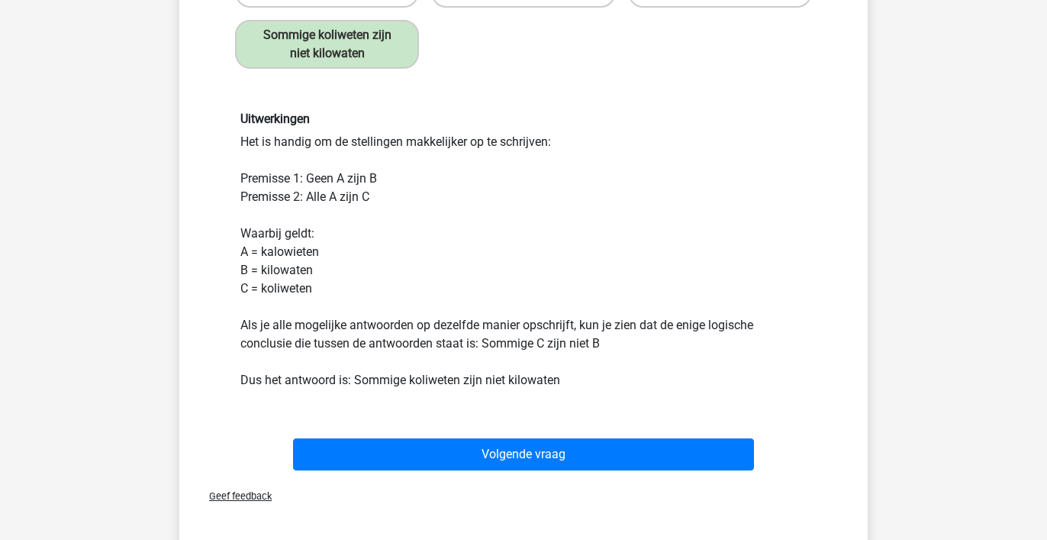
scroll to position [507, 0]
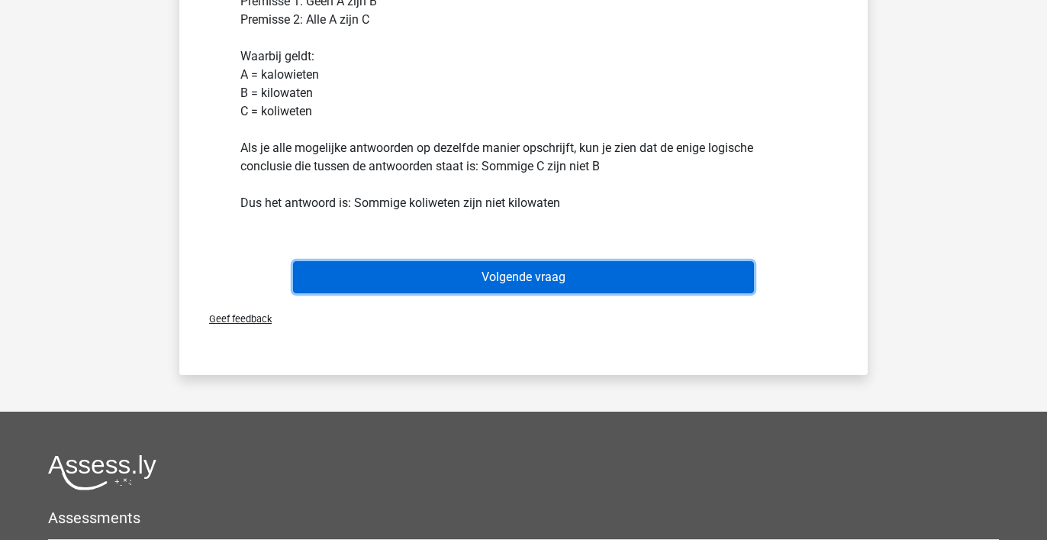
click at [483, 269] on button "Volgende vraag" at bounding box center [524, 277] width 462 height 32
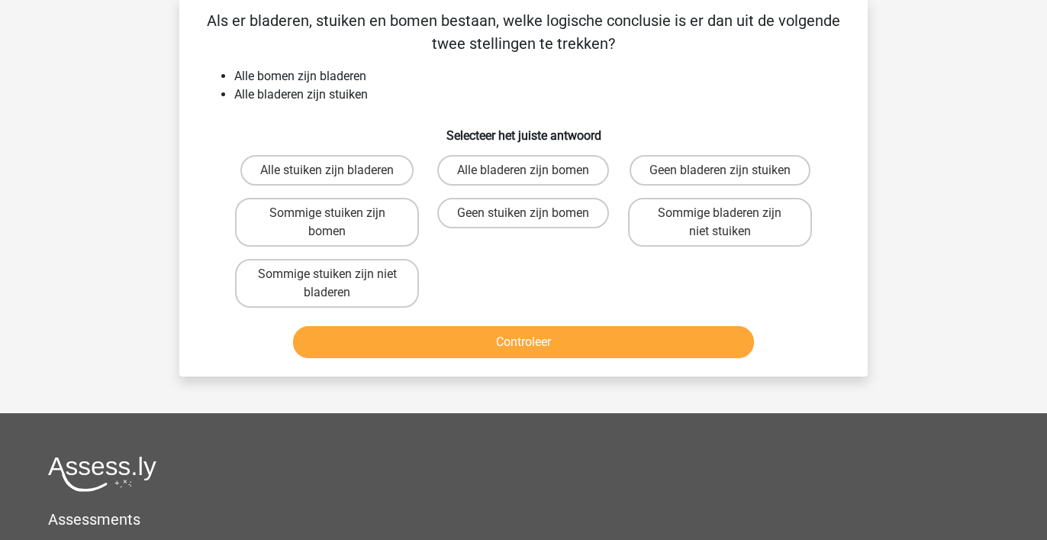
scroll to position [70, 0]
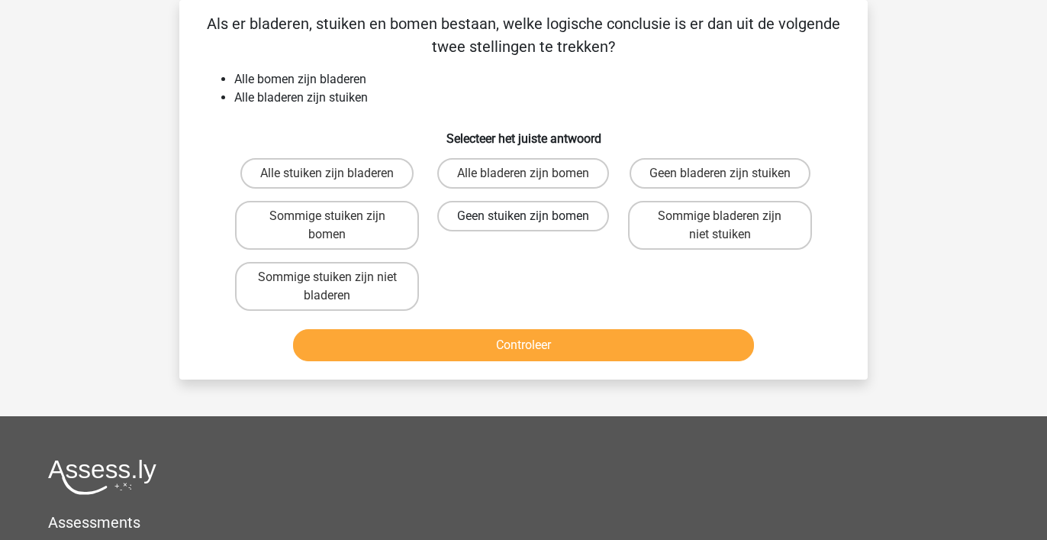
click at [487, 214] on label "Geen stuiken zijn bomen" at bounding box center [523, 216] width 172 height 31
click at [523, 216] on input "Geen stuiken zijn bomen" at bounding box center [528, 221] width 10 height 10
radio input "true"
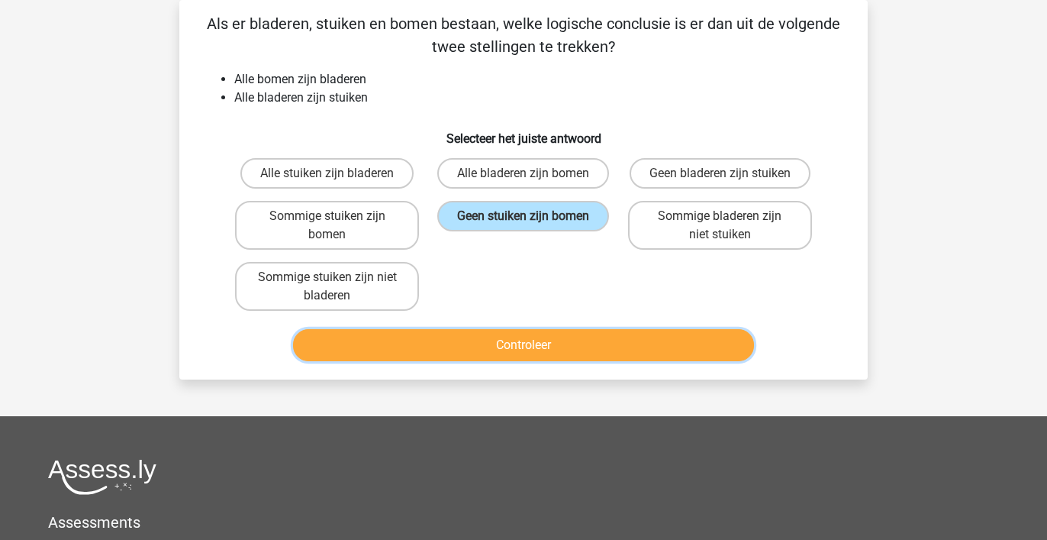
click at [515, 346] on button "Controleer" at bounding box center [524, 345] width 462 height 32
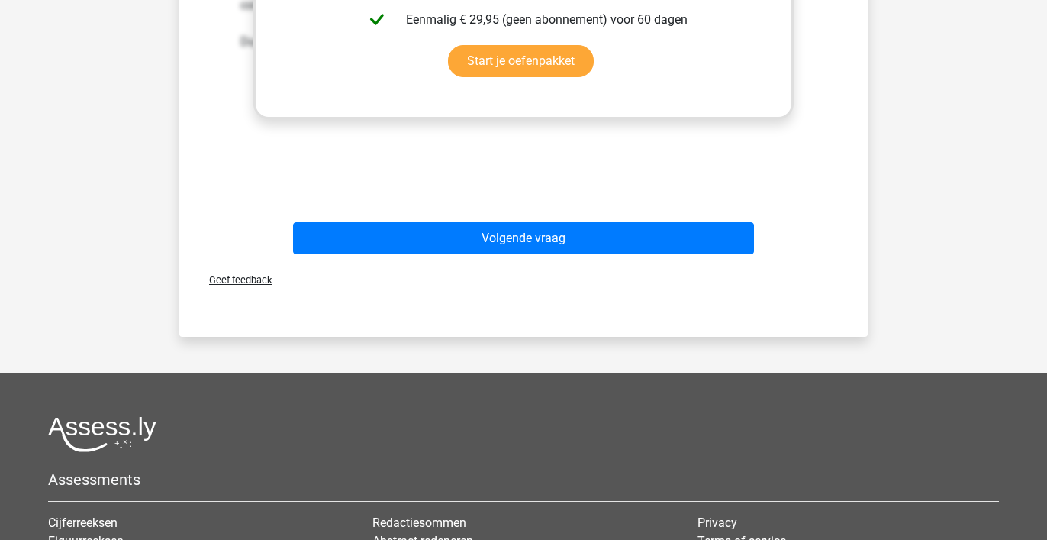
scroll to position [672, 0]
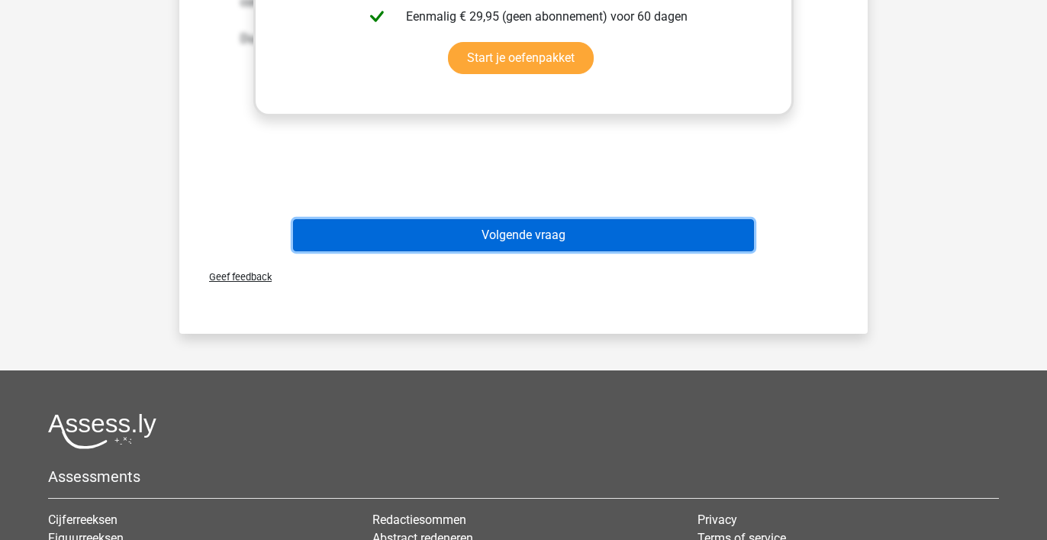
click at [584, 234] on button "Volgende vraag" at bounding box center [524, 235] width 462 height 32
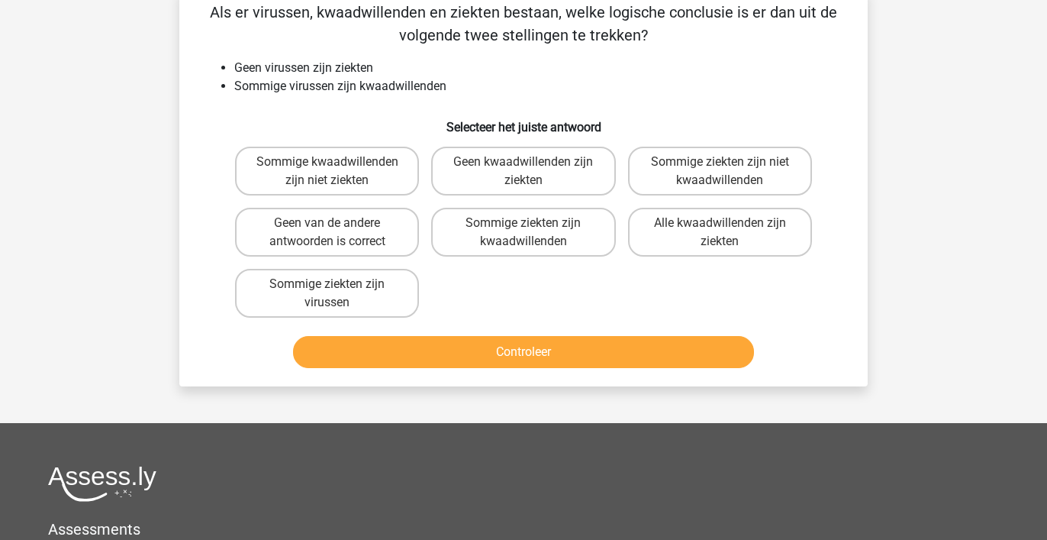
scroll to position [70, 0]
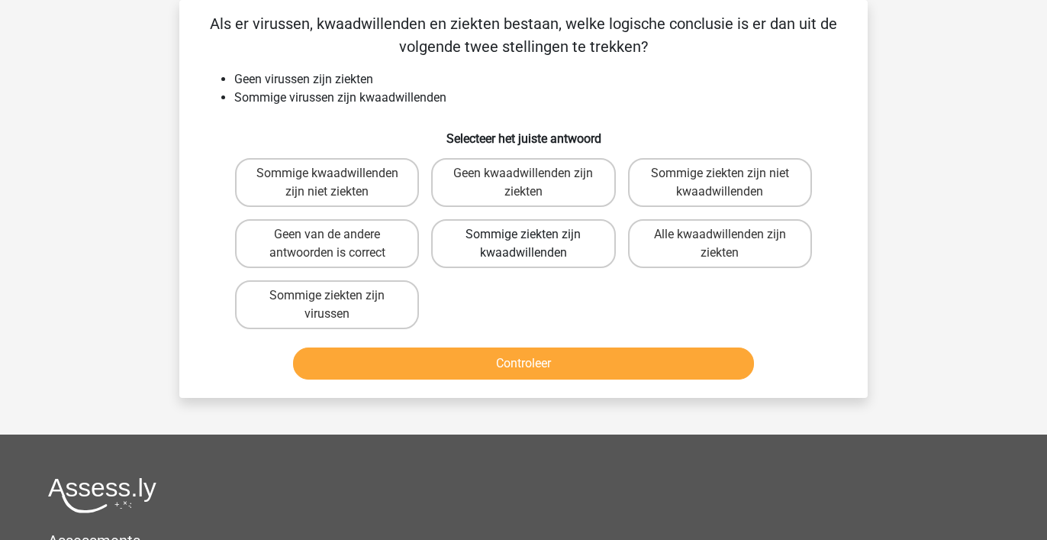
click at [575, 243] on label "Sommige ziekten zijn kwaadwillenden" at bounding box center [523, 243] width 184 height 49
click at [533, 243] on input "Sommige ziekten zijn kwaadwillenden" at bounding box center [528, 239] width 10 height 10
radio input "true"
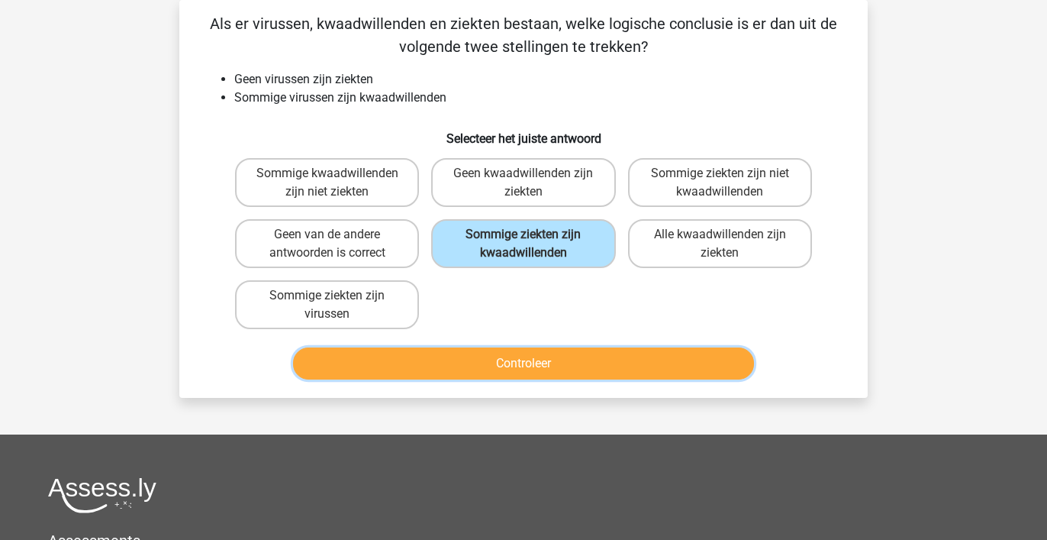
click at [531, 366] on button "Controleer" at bounding box center [524, 363] width 462 height 32
